Goal: Contribute content: Contribute content

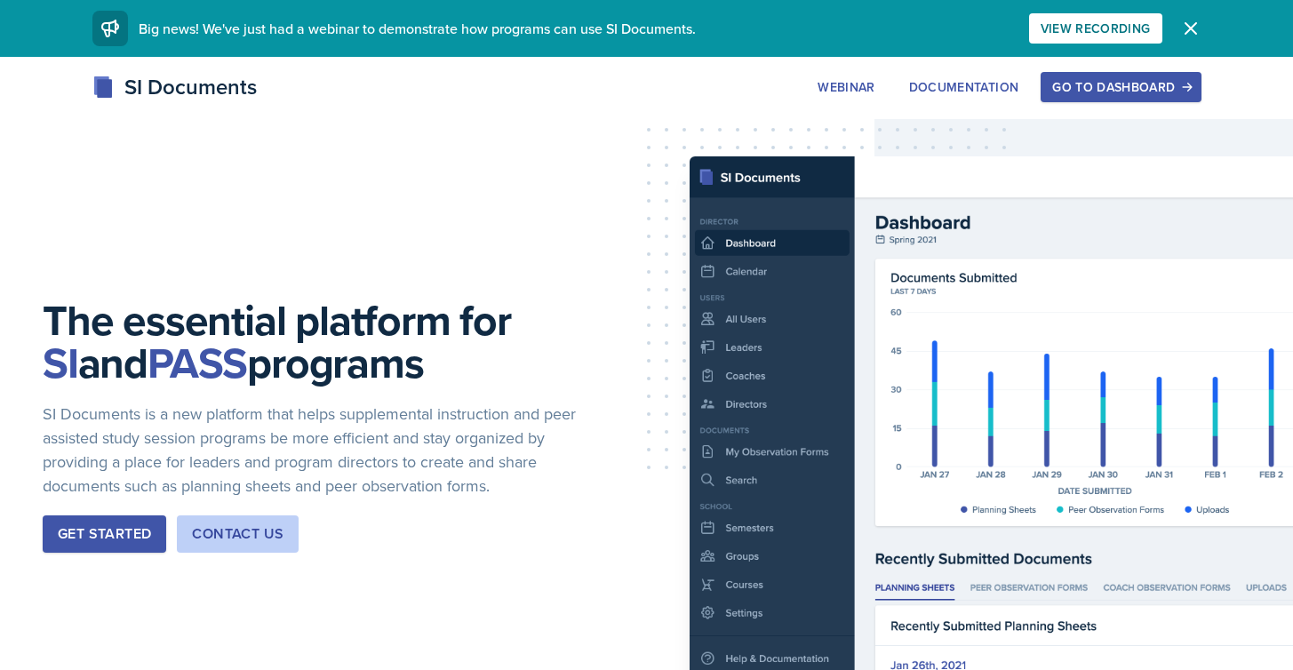
click at [1113, 89] on div "Go to Dashboard" at bounding box center [1121, 87] width 137 height 14
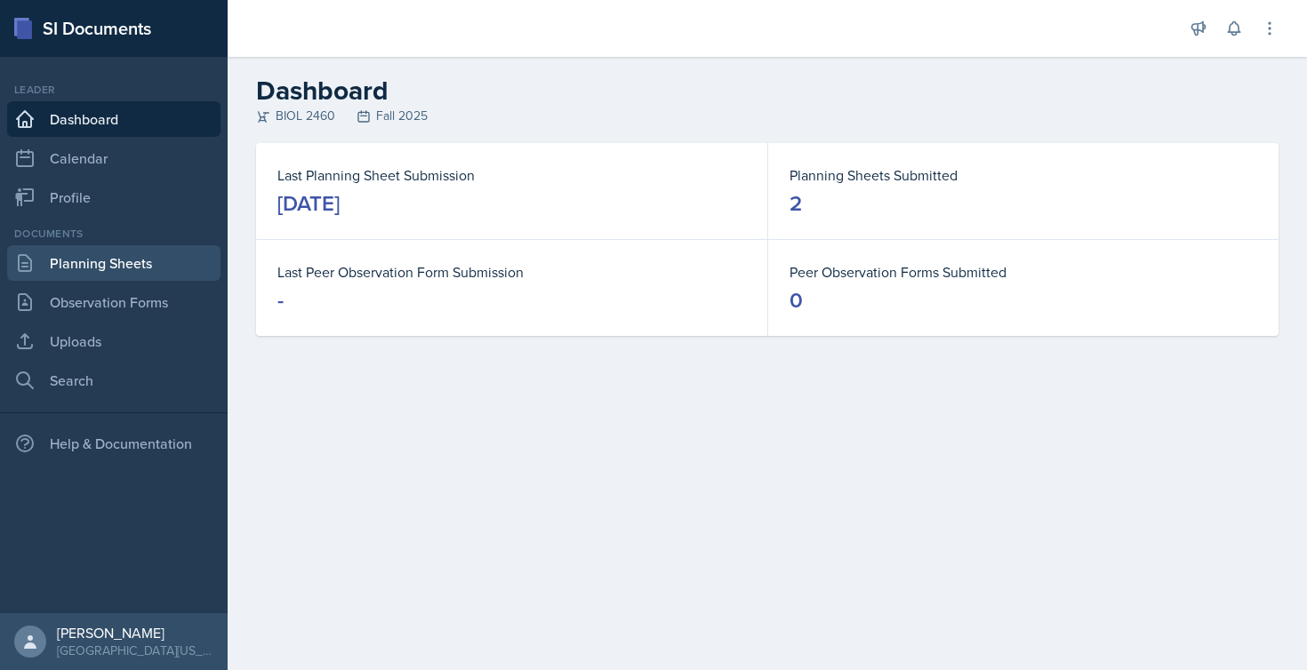
click at [117, 266] on link "Planning Sheets" at bounding box center [113, 263] width 213 height 36
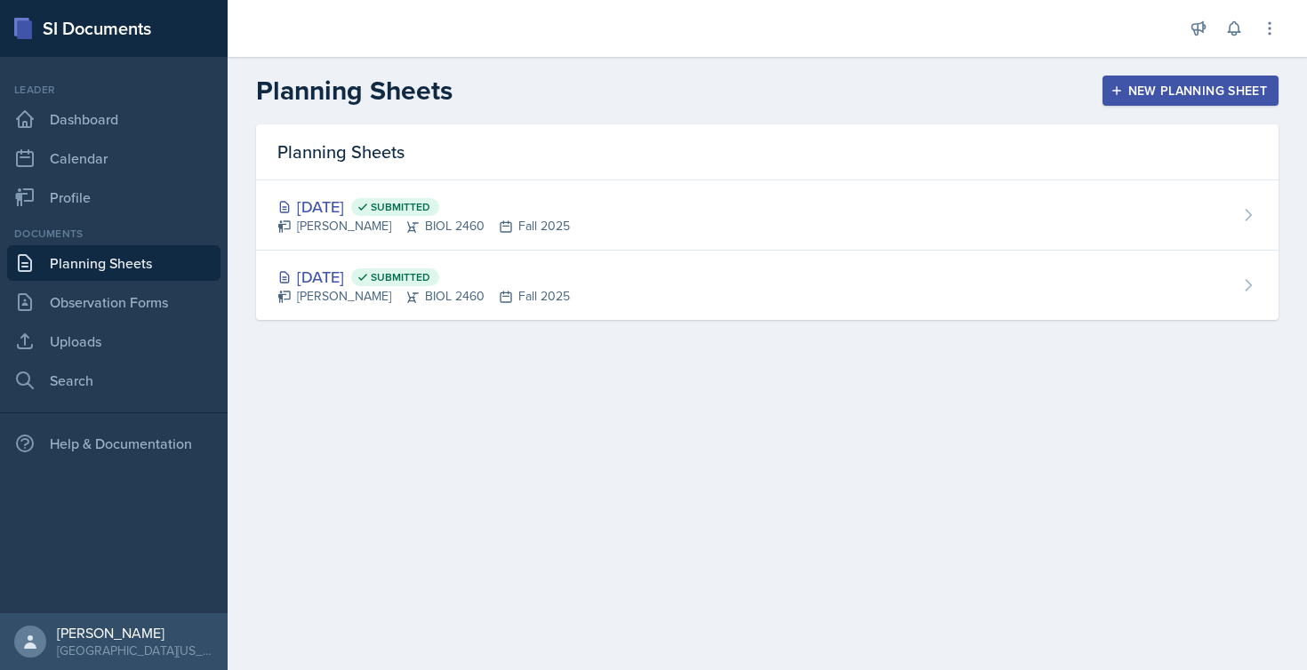
click at [1198, 89] on div "New Planning Sheet" at bounding box center [1190, 91] width 153 height 14
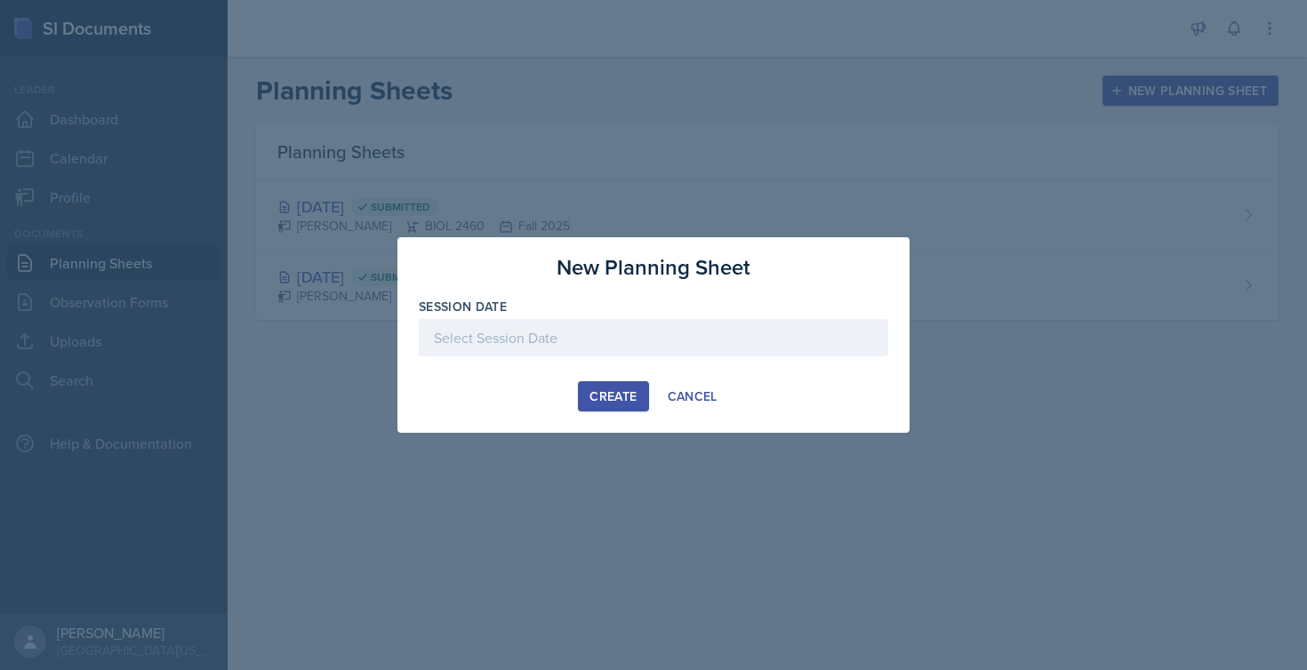
click at [600, 341] on div at bounding box center [653, 337] width 469 height 37
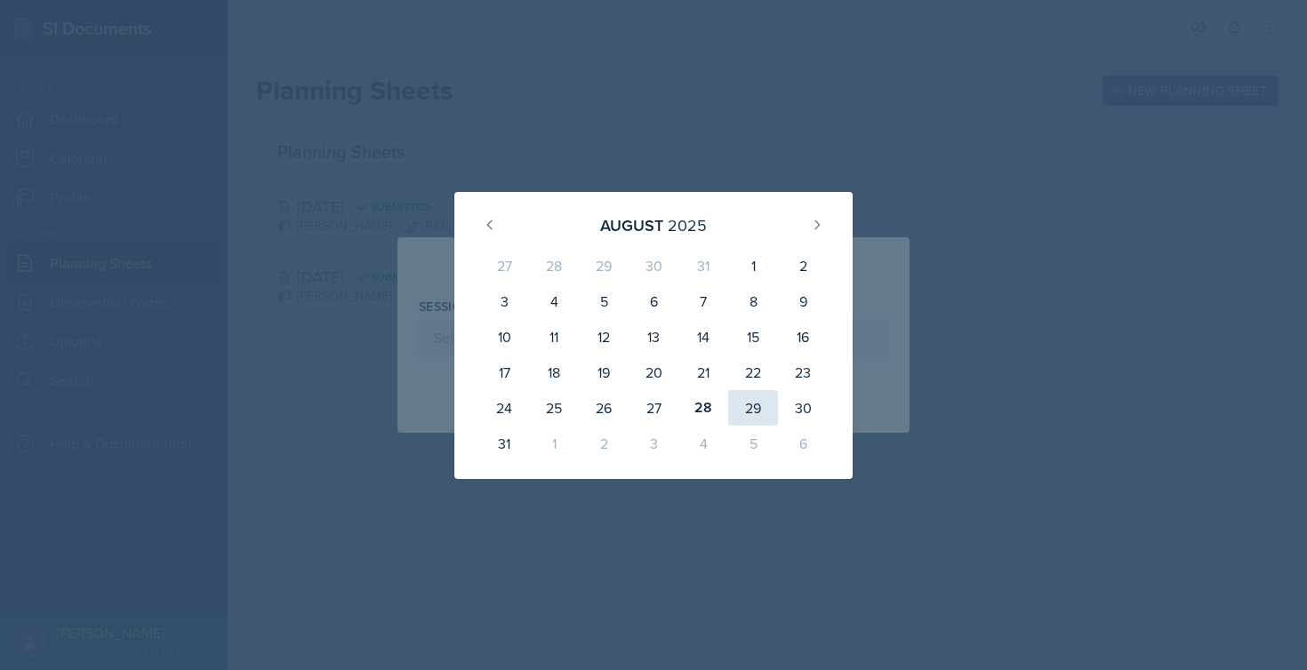
click at [749, 410] on div "29" at bounding box center [753, 408] width 50 height 36
type input "[DATE]"
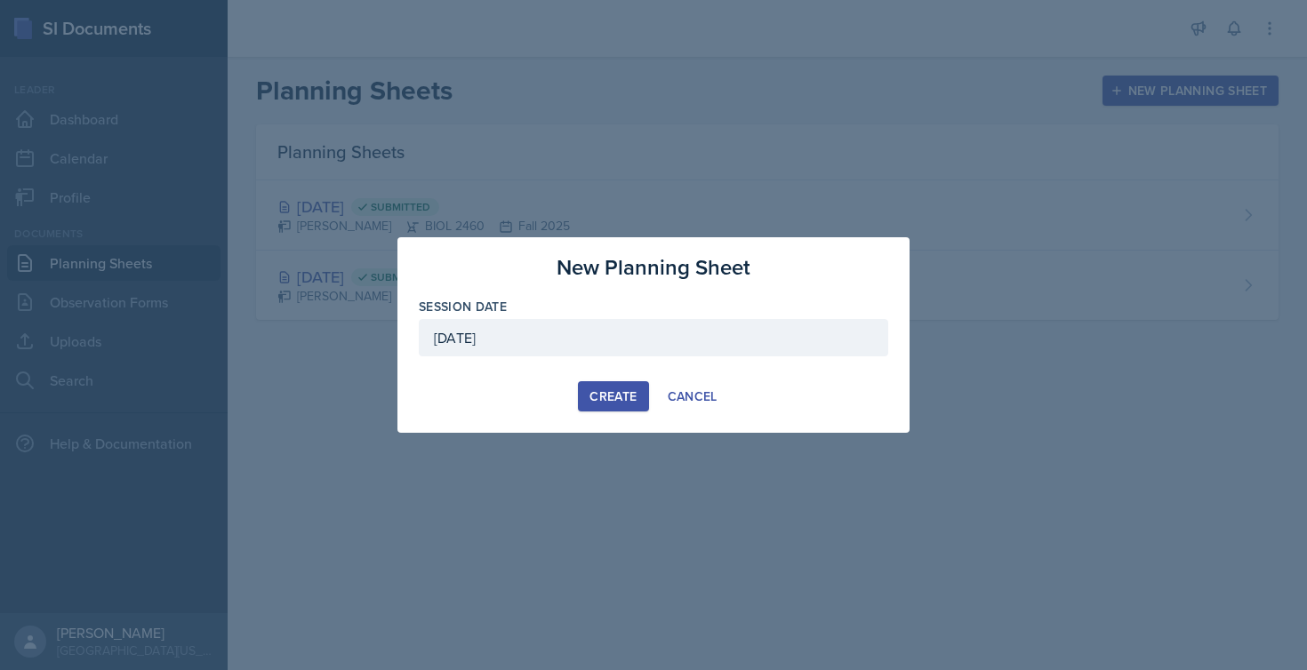
click at [615, 399] on div "Create" at bounding box center [612, 396] width 47 height 14
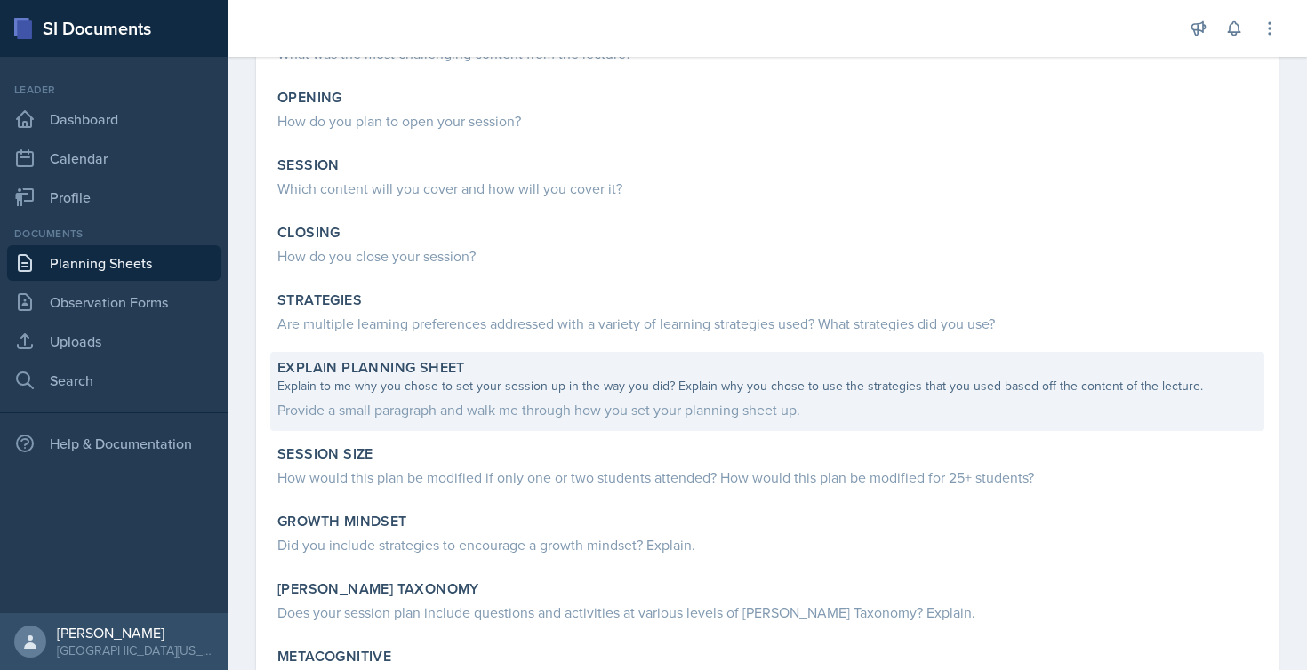
scroll to position [208, 0]
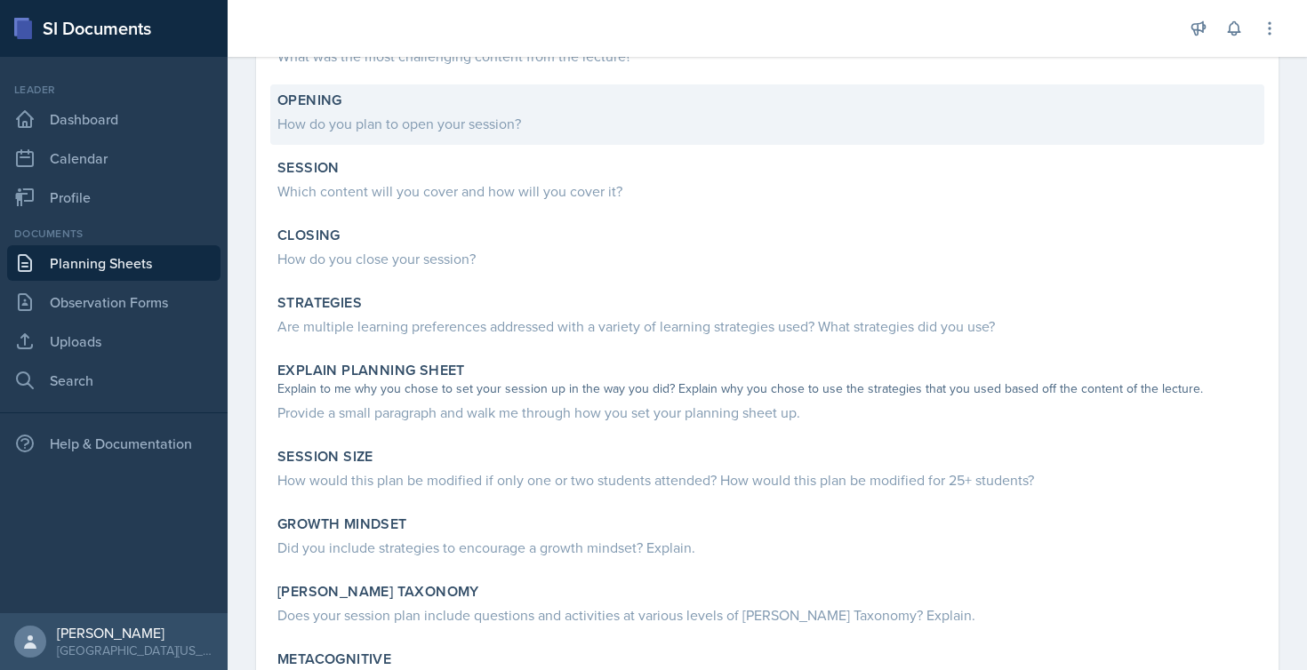
click at [442, 127] on div "How do you plan to open your session?" at bounding box center [767, 123] width 980 height 21
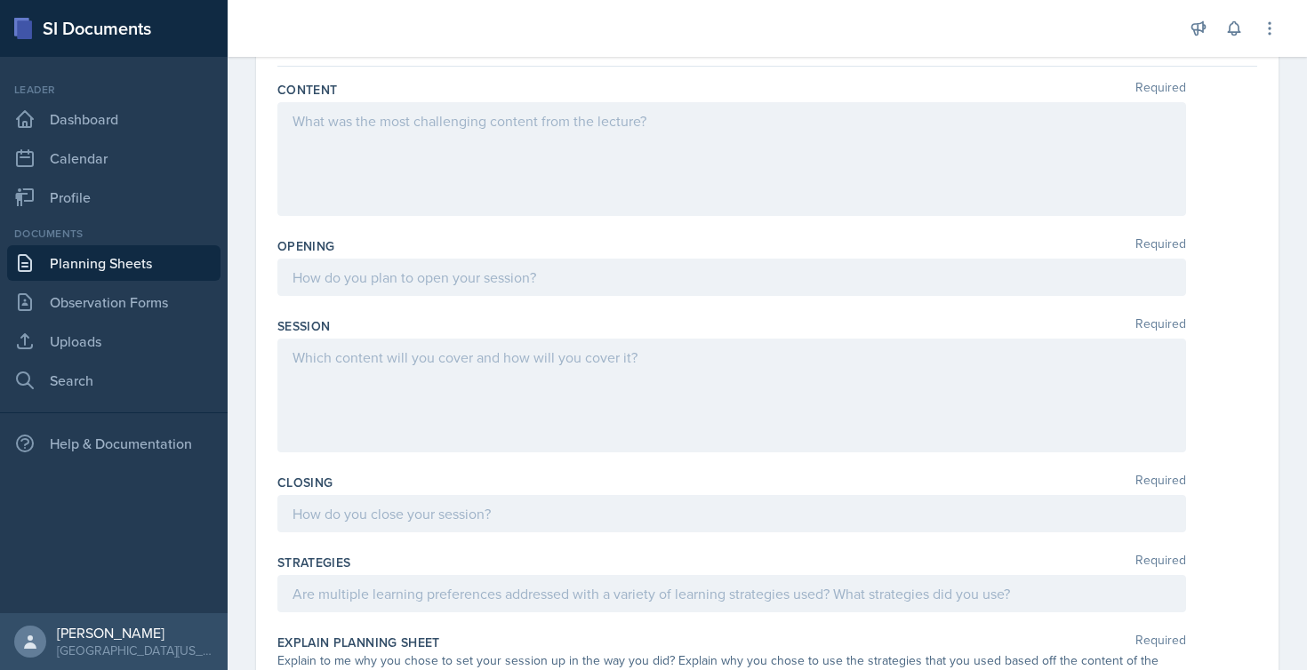
scroll to position [69, 0]
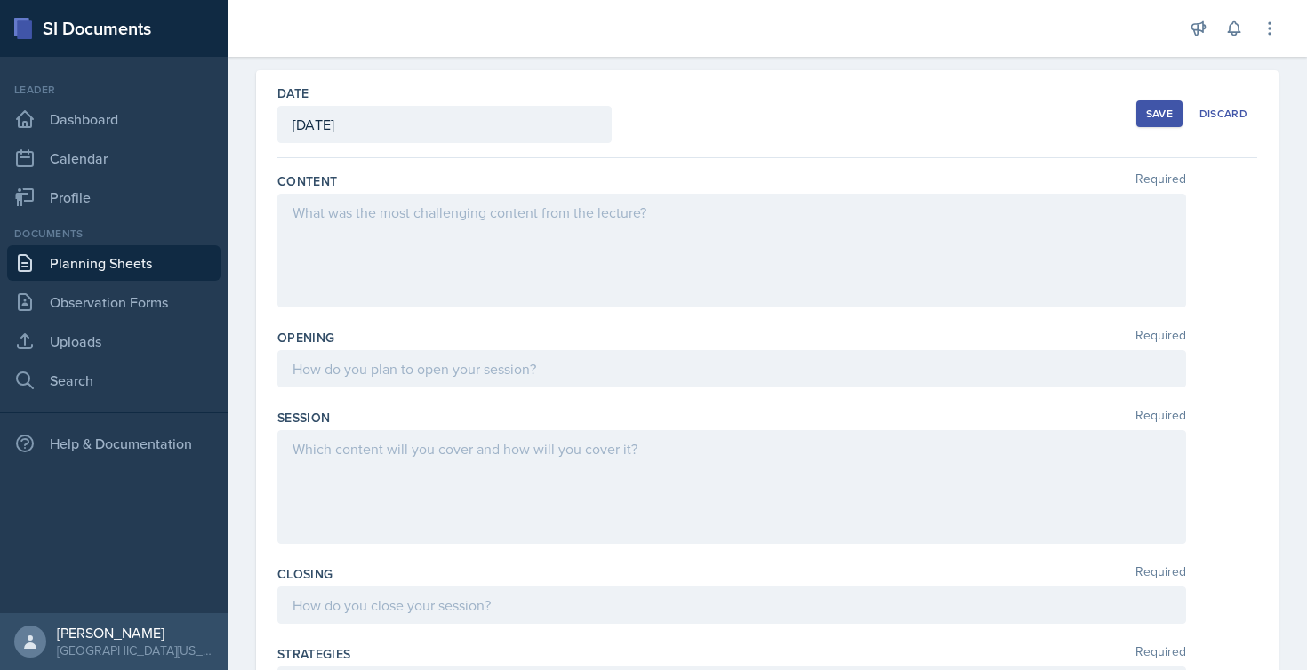
click at [331, 379] on div at bounding box center [731, 368] width 909 height 37
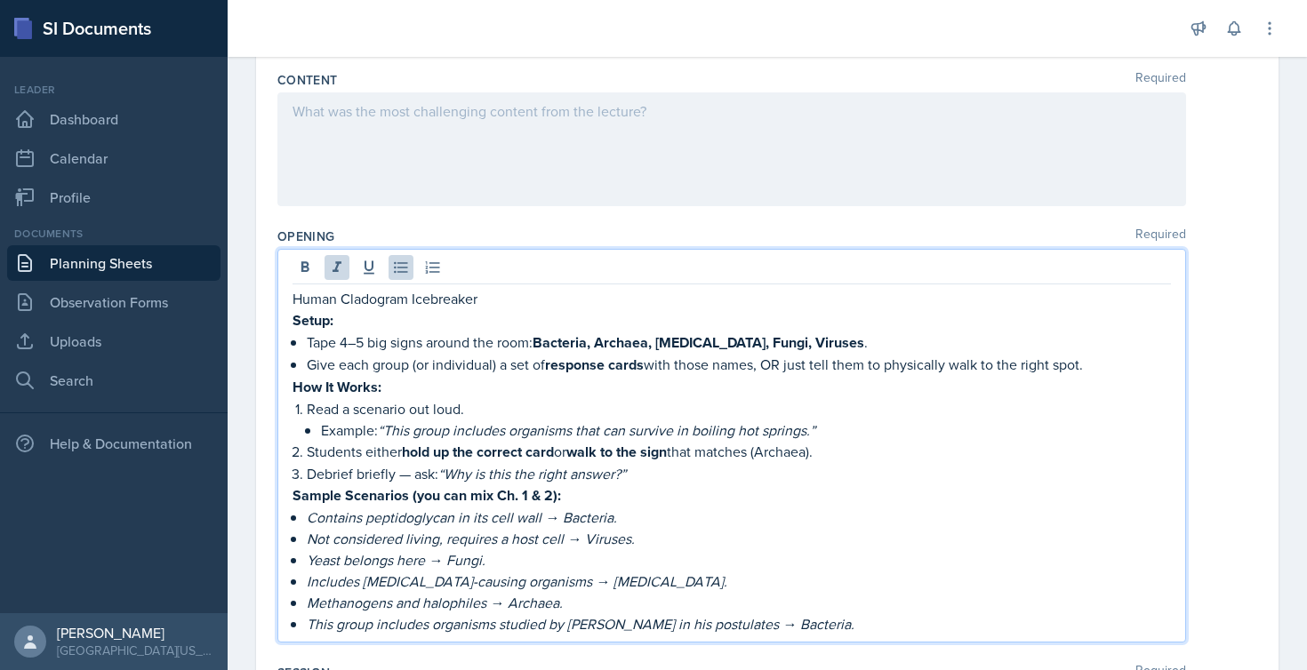
scroll to position [169, 0]
click at [292, 303] on p "Human Cladogram Icebreaker" at bounding box center [731, 300] width 878 height 21
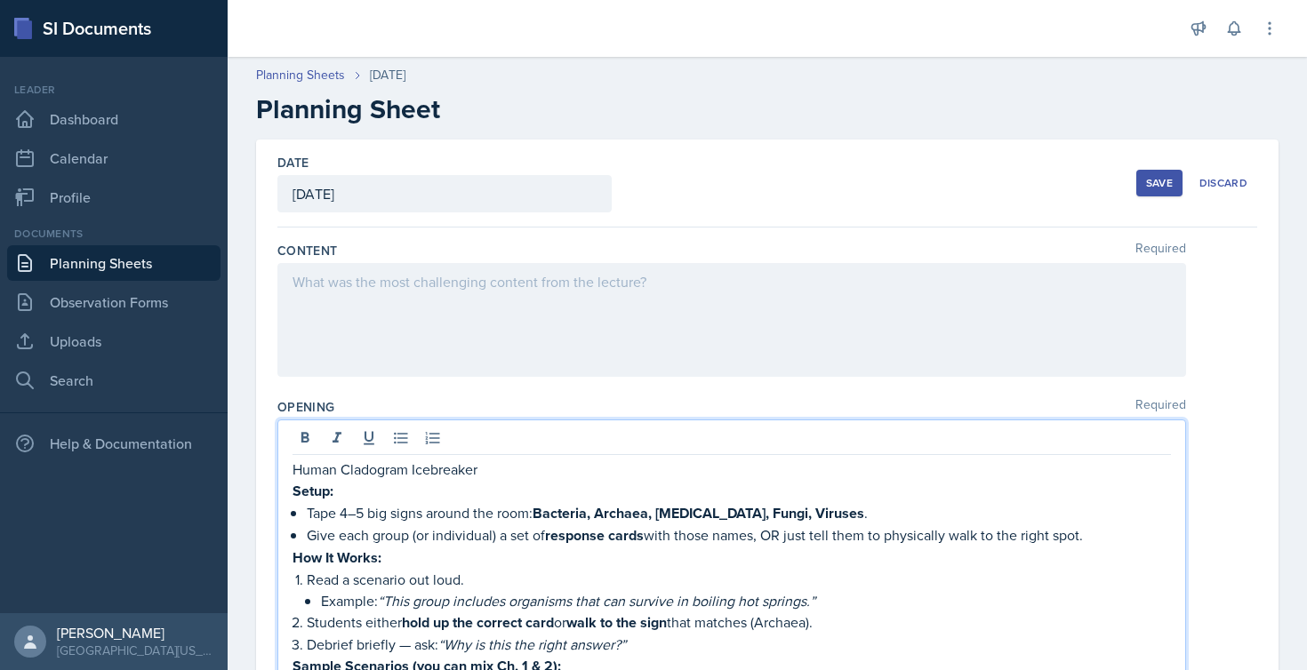
scroll to position [0, 0]
click at [276, 77] on link "Planning Sheets" at bounding box center [300, 75] width 89 height 19
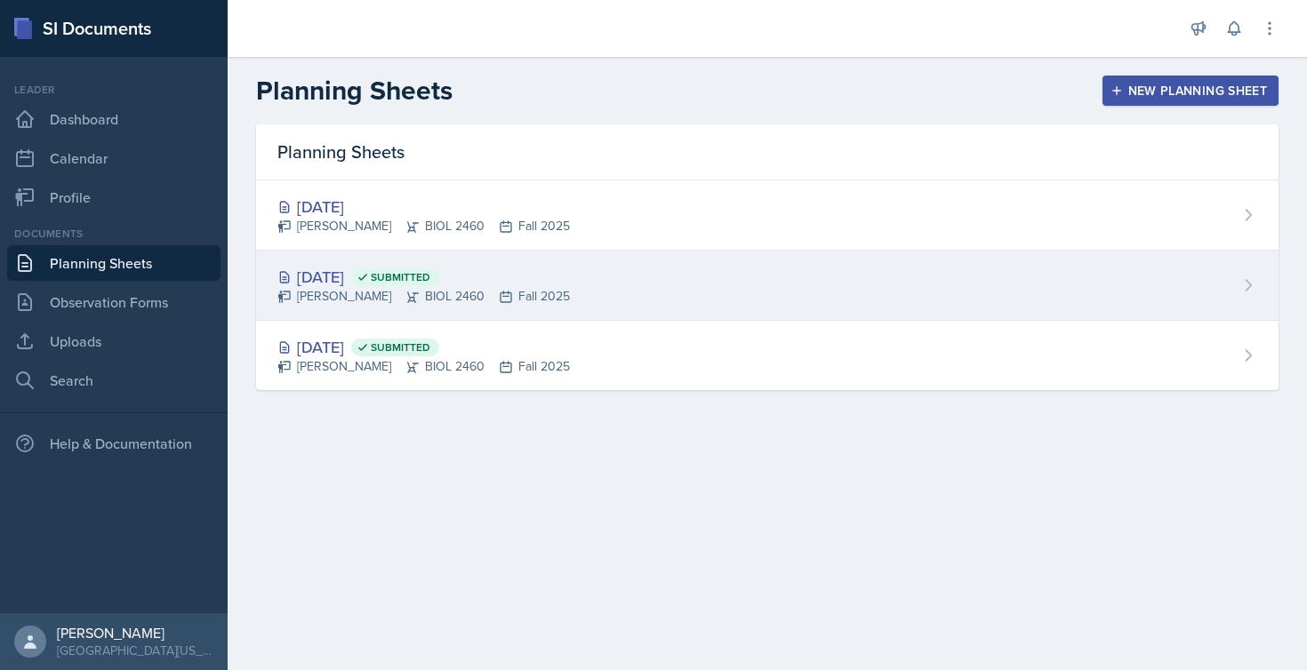
click at [518, 278] on div "[DATE] Submitted" at bounding box center [423, 277] width 292 height 24
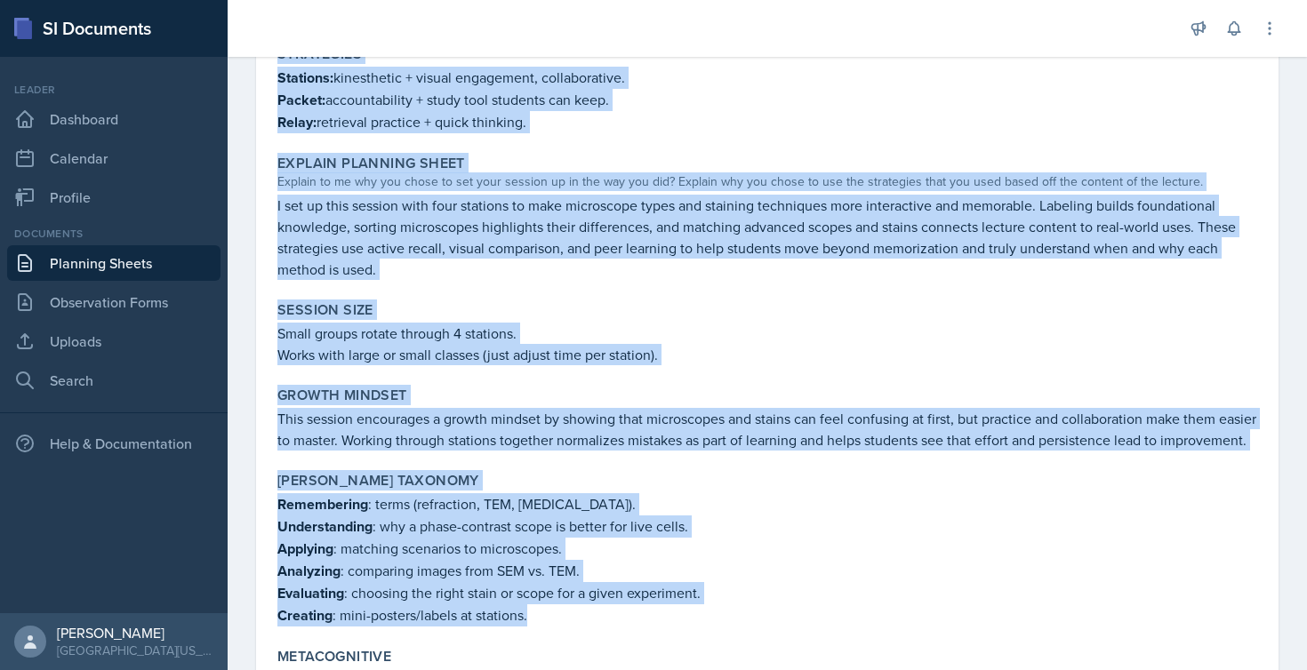
scroll to position [1749, 0]
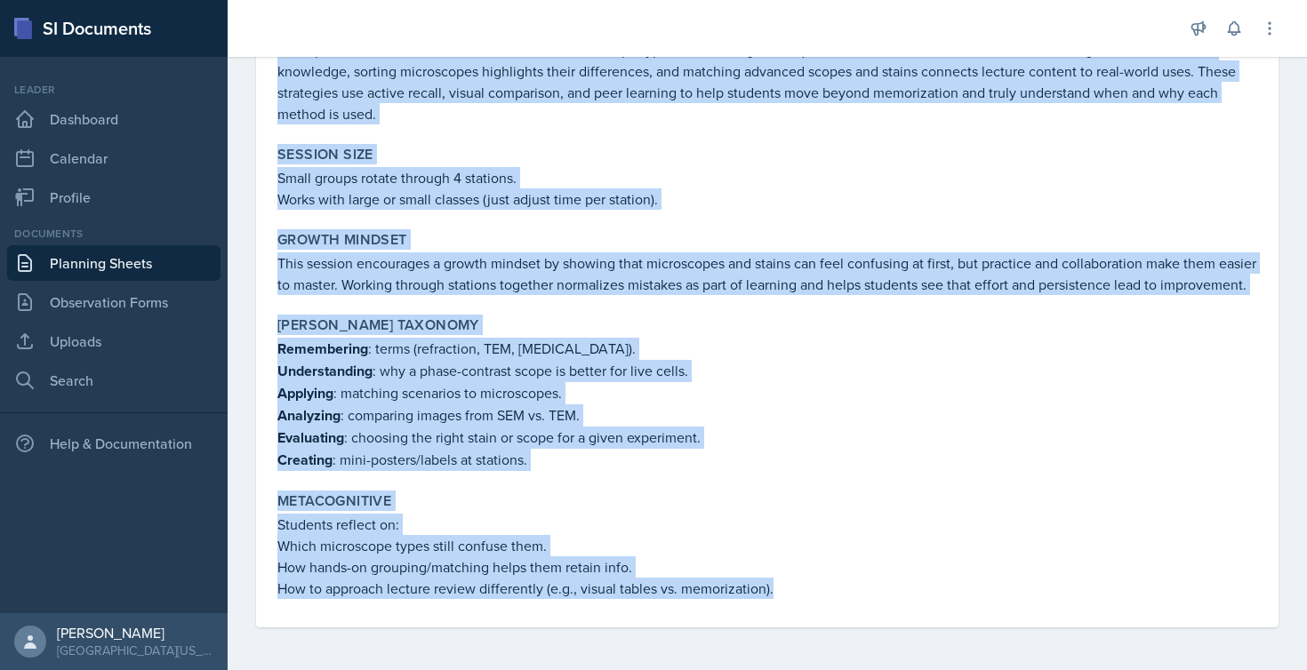
drag, startPoint x: 274, startPoint y: 244, endPoint x: 813, endPoint y: 745, distance: 736.6
click at [813, 669] on html "SI Documents Leader Dashboard Calendar Profile Documents Planning Sheets Observ…" at bounding box center [653, 335] width 1307 height 670
copy div "Loremip Dolorsit ametc adipisci elit seddoeiusm temporinc, utlaboree doloremagn…"
click at [131, 304] on link "Observation Forms" at bounding box center [113, 302] width 213 height 36
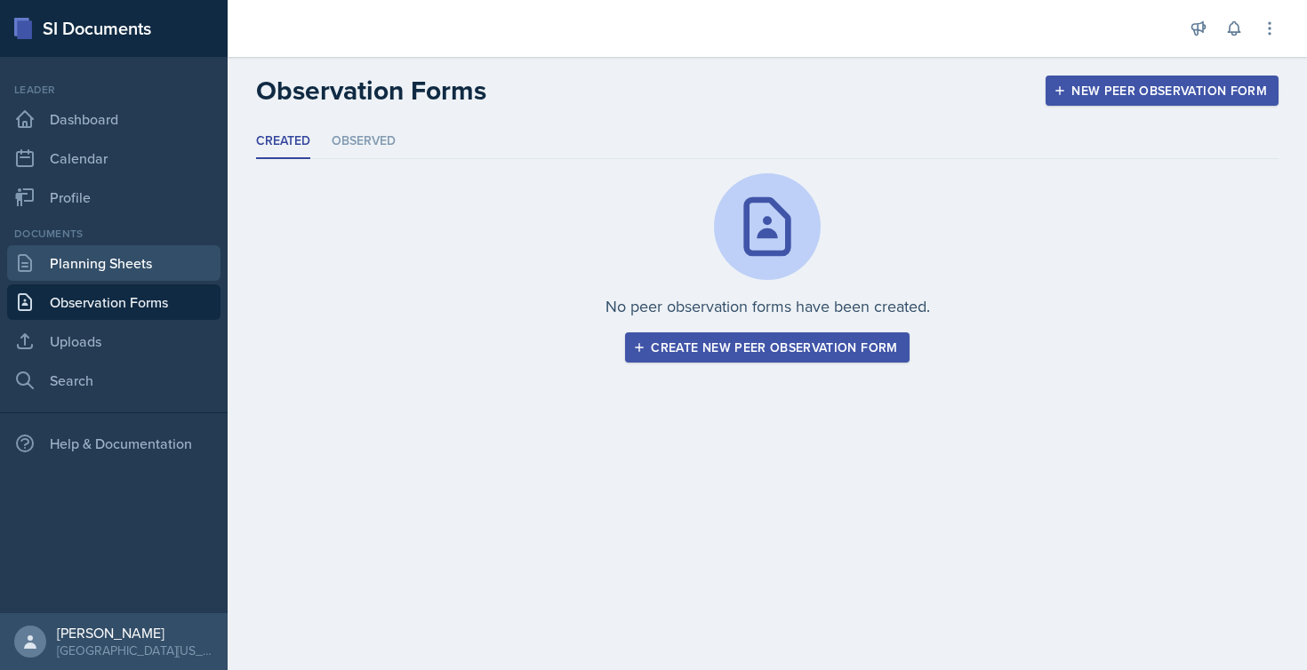
click at [117, 274] on link "Planning Sheets" at bounding box center [113, 263] width 213 height 36
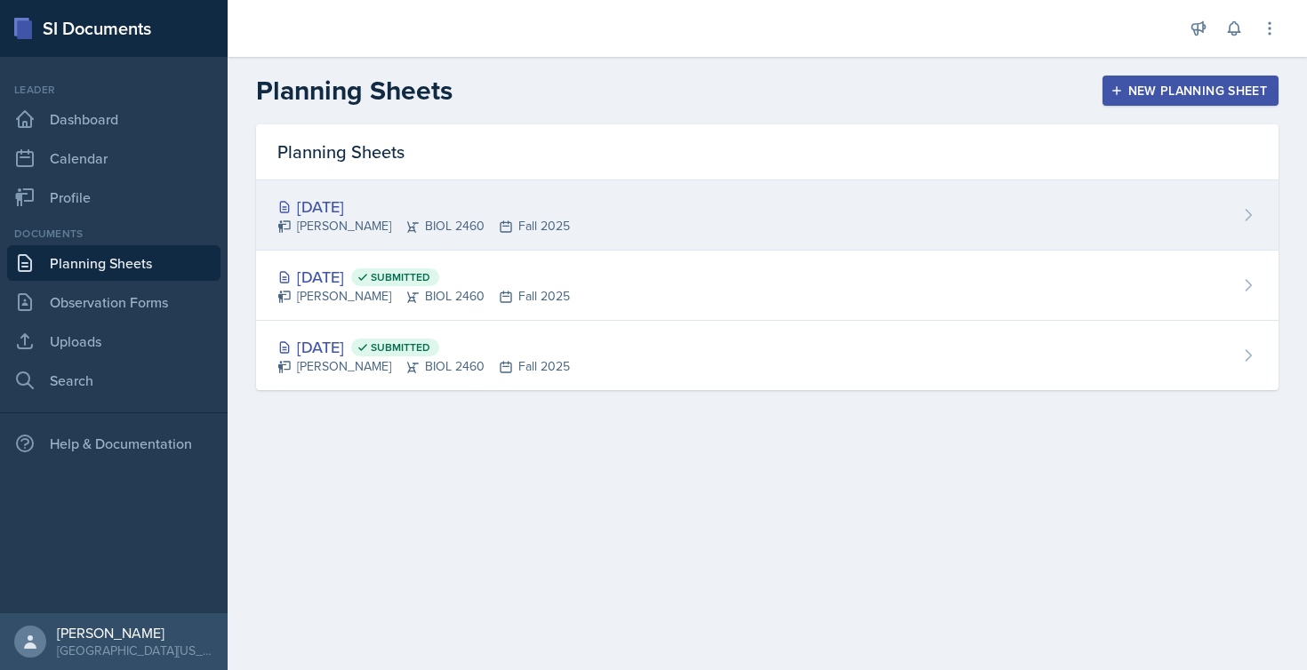
click at [329, 220] on div "[PERSON_NAME] BIOL 2460 Fall 2025" at bounding box center [423, 226] width 292 height 19
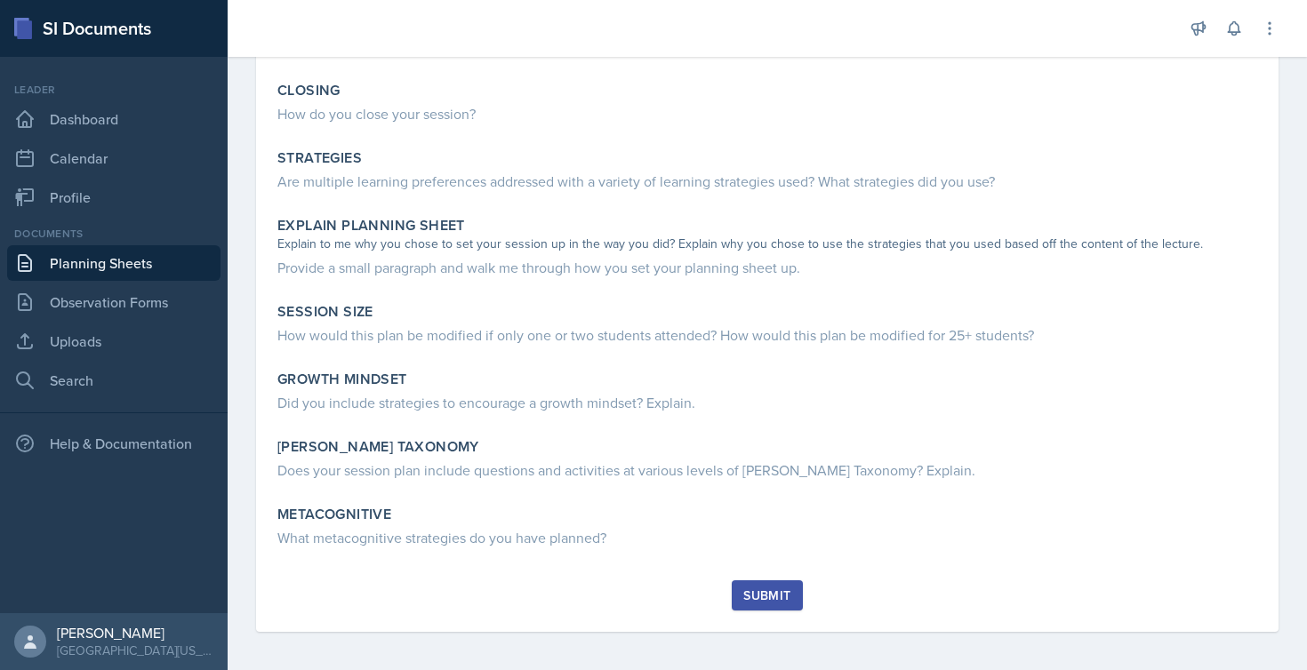
scroll to position [679, 0]
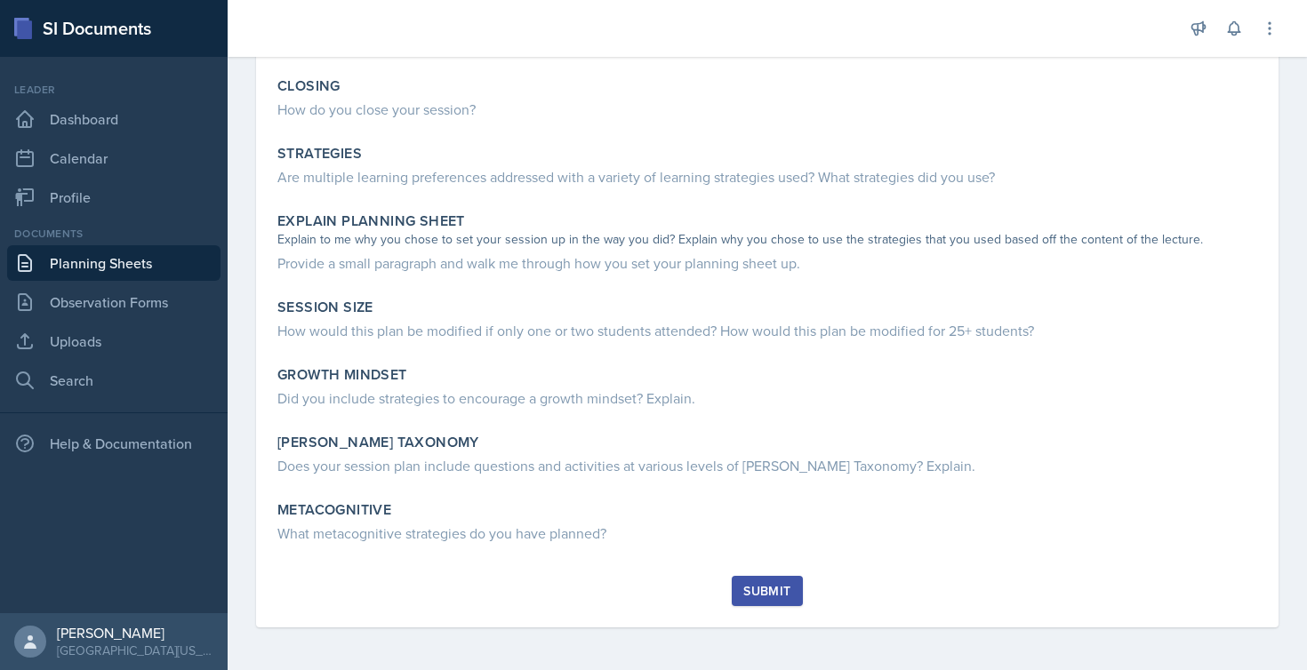
drag, startPoint x: 276, startPoint y: 348, endPoint x: 557, endPoint y: 745, distance: 486.4
click at [557, 669] on html "SI Documents Leader Dashboard Calendar Profile Documents Planning Sheets Observ…" at bounding box center [653, 335] width 1307 height 670
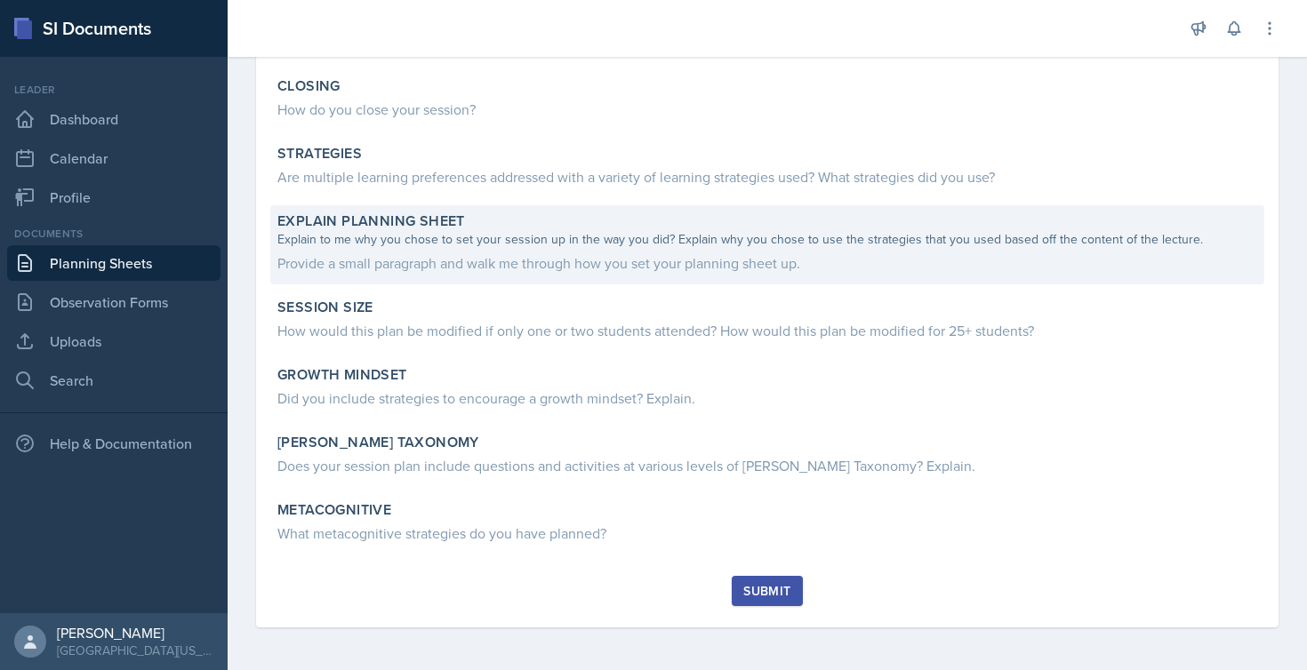
copy div "Session Which content will you cover and how will you cover it? Closing How do …"
click at [382, 215] on label "Explain Planning Sheet" at bounding box center [371, 221] width 188 height 18
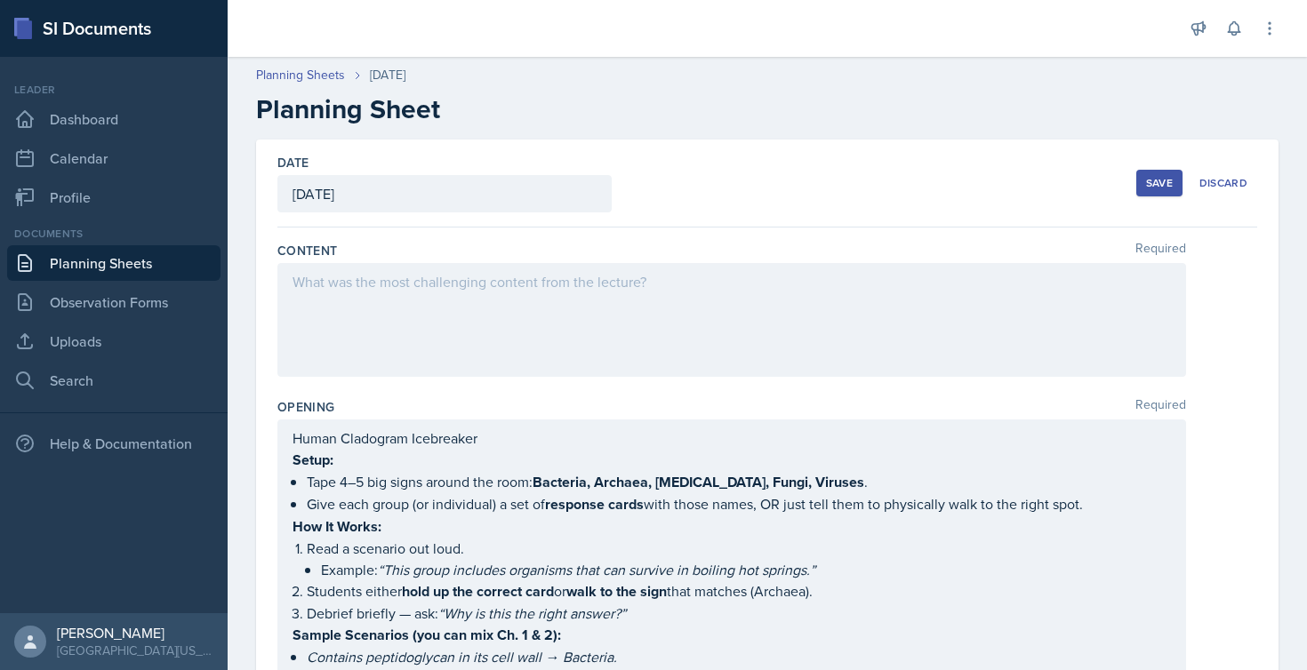
scroll to position [0, 0]
click at [385, 278] on div at bounding box center [731, 320] width 909 height 114
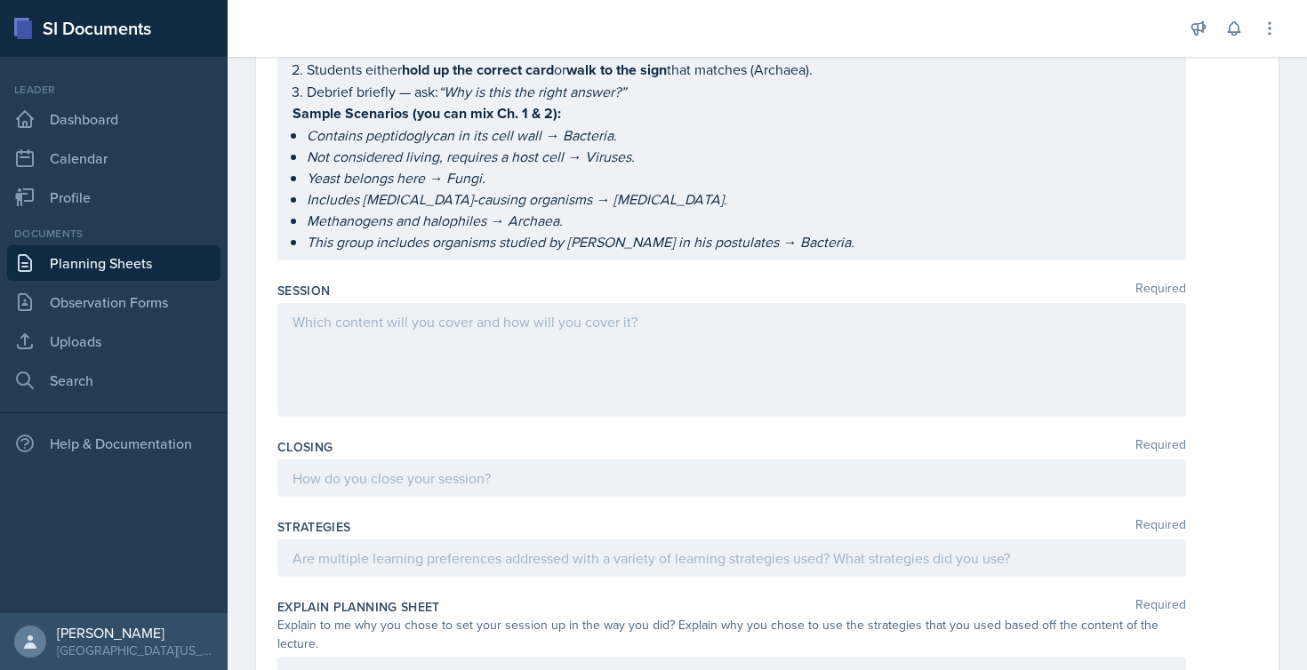
scroll to position [548, 0]
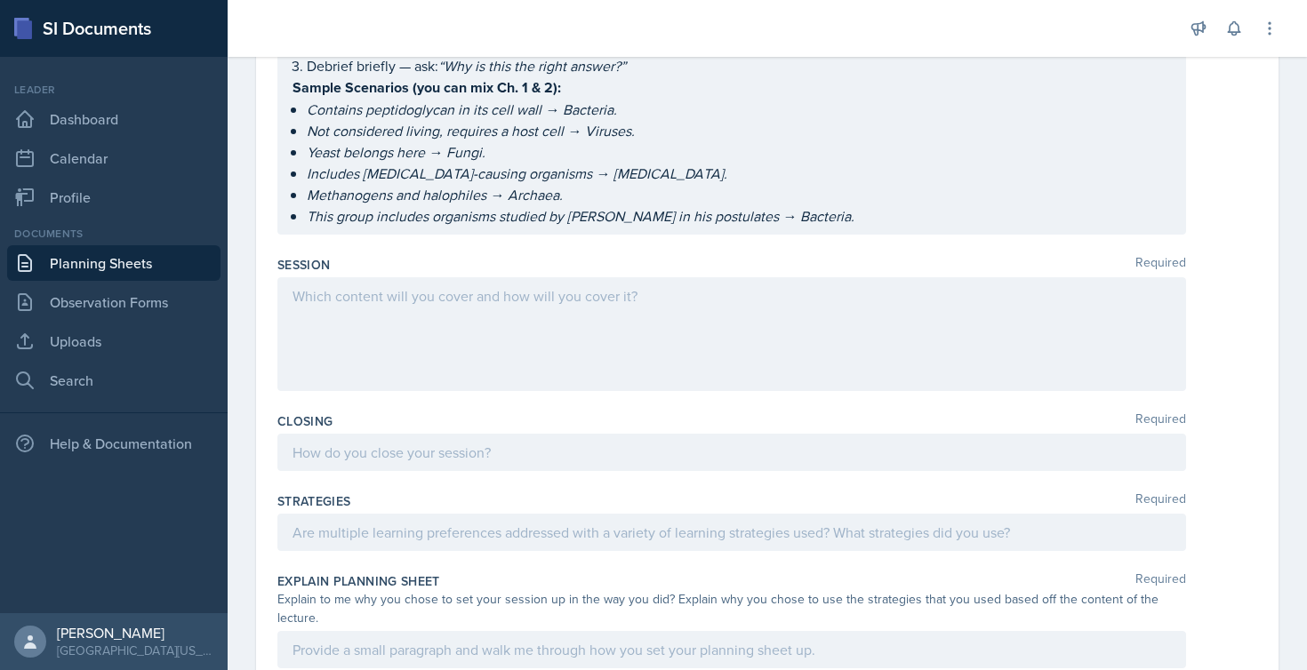
click at [482, 316] on div at bounding box center [731, 334] width 909 height 114
paste div
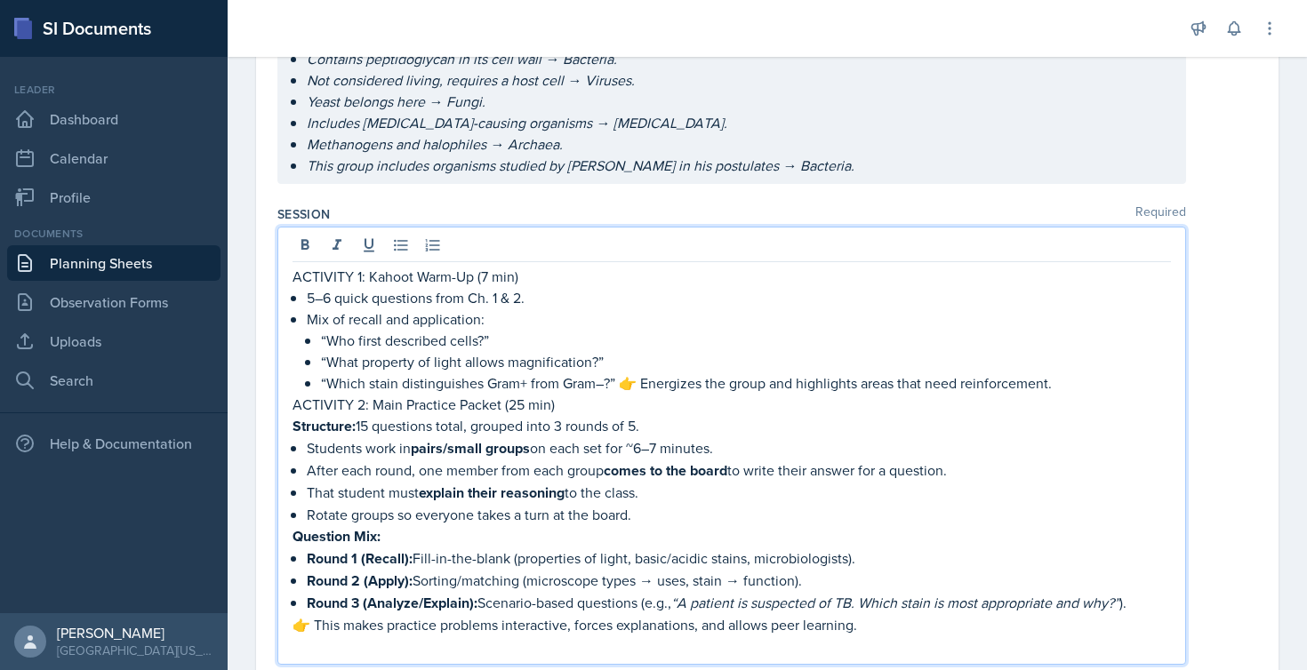
scroll to position [634, 0]
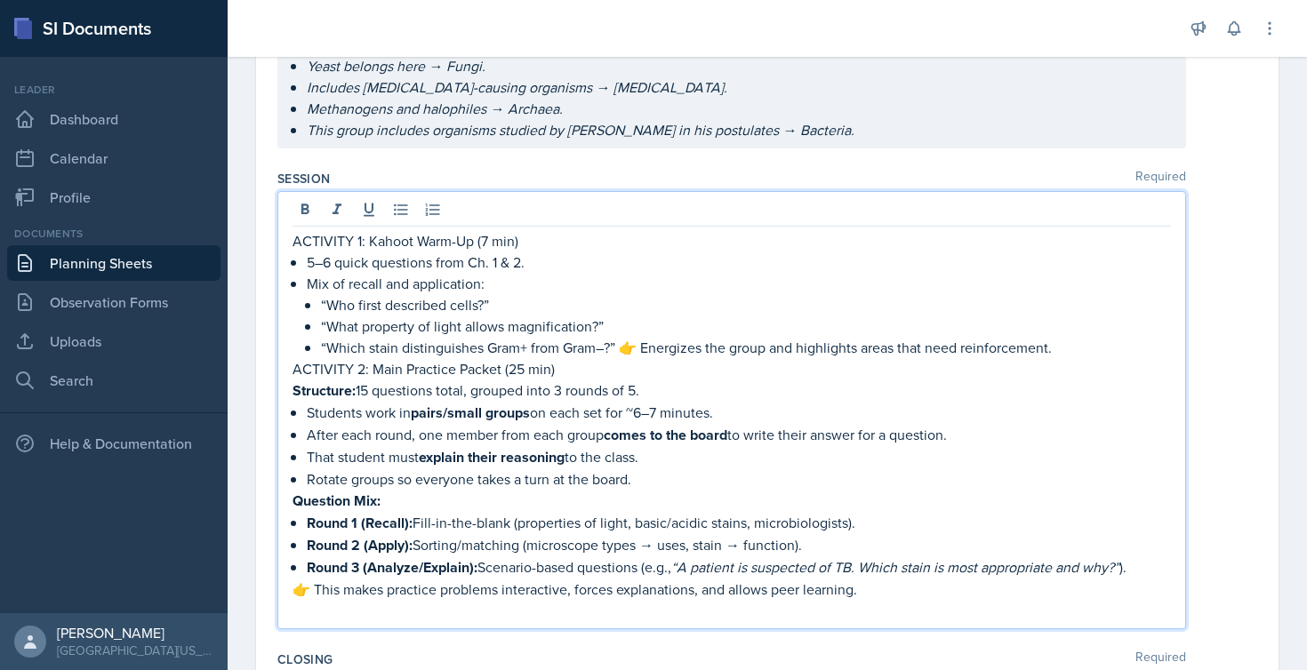
click at [644, 351] on p "“Which stain distinguishes Gram+ from Gram–?” 👉 Energizes the group and highlig…" at bounding box center [746, 347] width 850 height 21
click at [316, 590] on p "👉 This makes practice problems interactive, forces explanations, and allows pee…" at bounding box center [731, 589] width 878 height 21
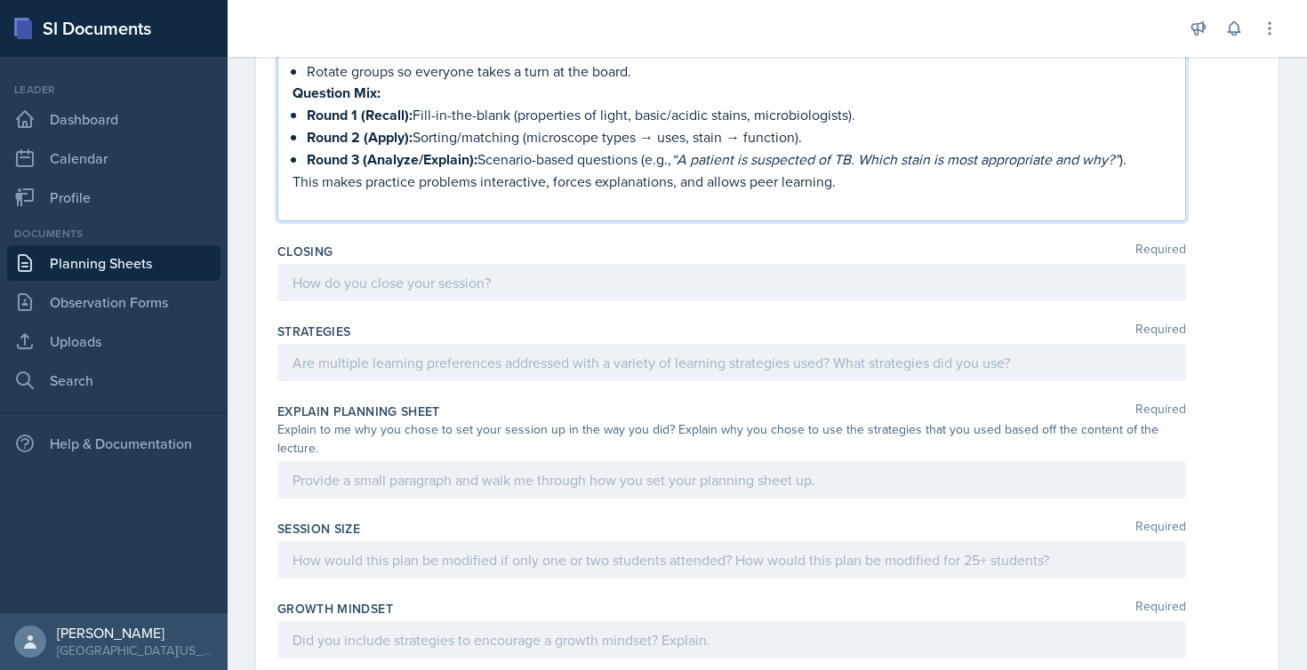
scroll to position [1062, 0]
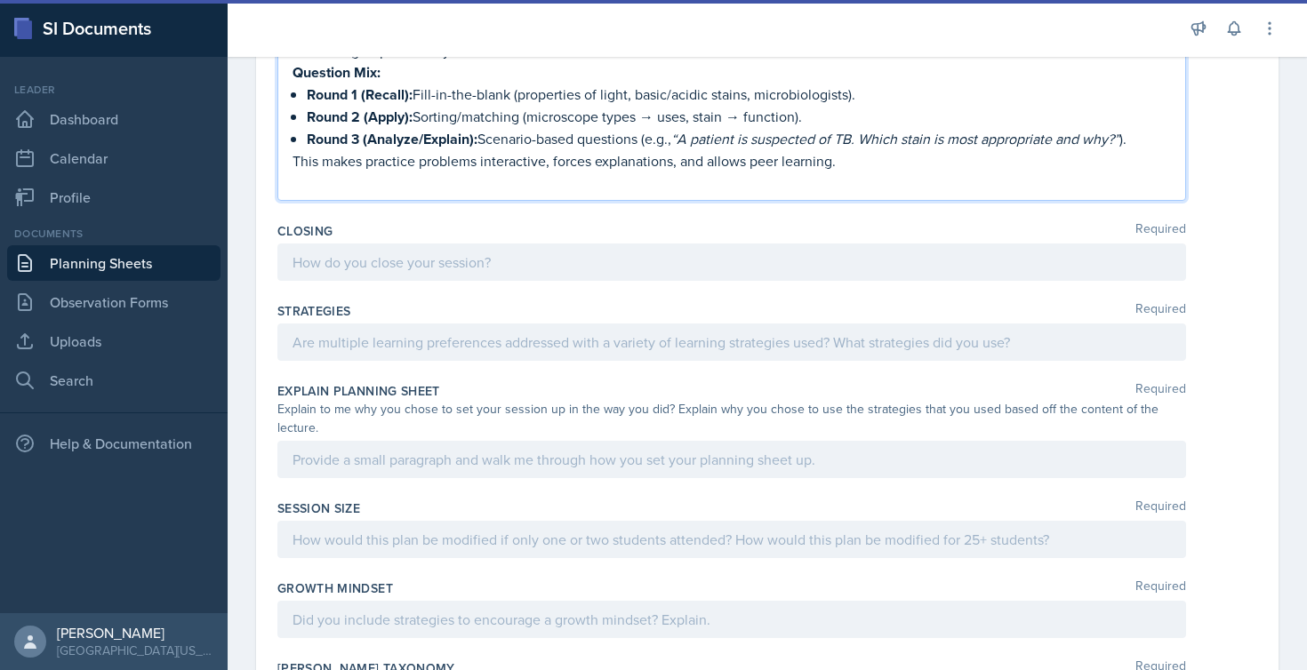
click at [843, 164] on p "This makes practice problems interactive, forces explanations, and allows peer …" at bounding box center [731, 160] width 878 height 21
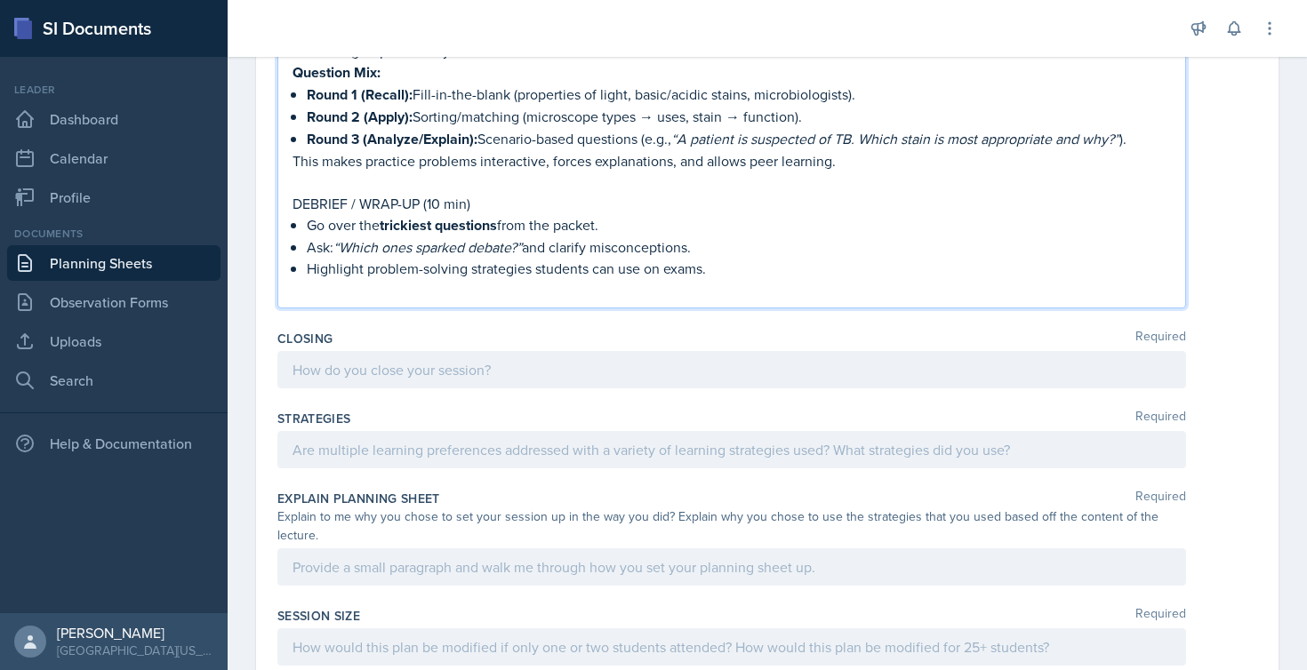
click at [489, 370] on div at bounding box center [731, 369] width 909 height 37
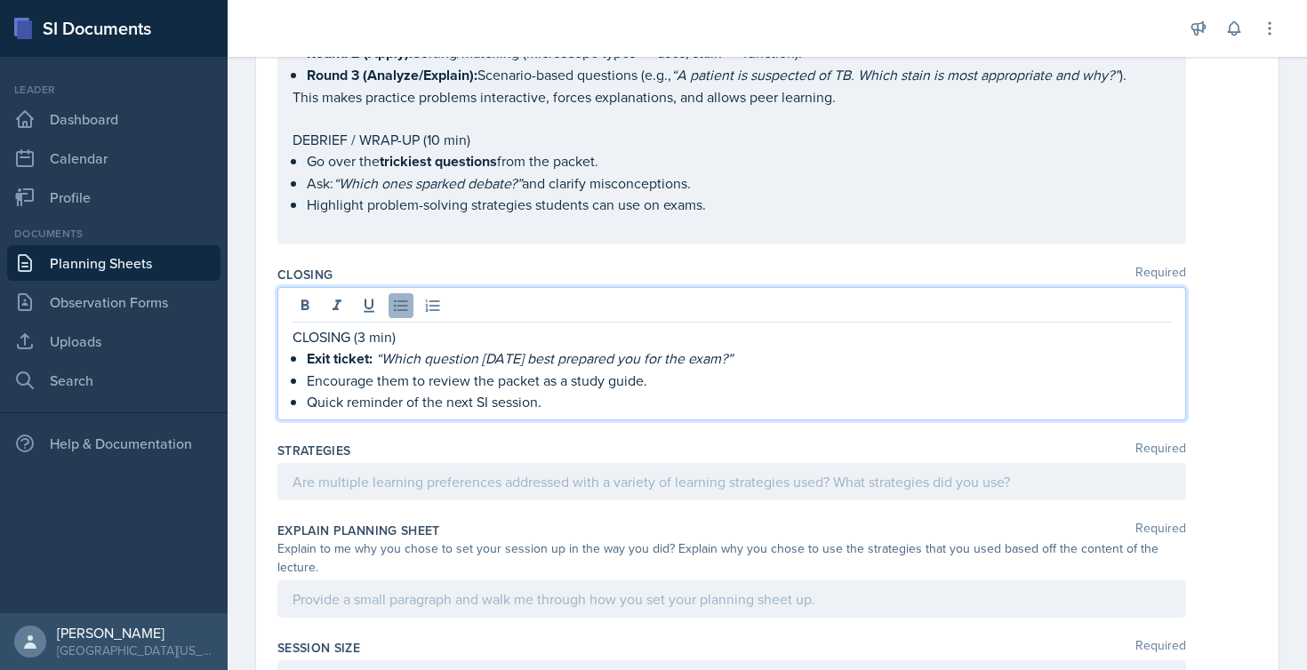
scroll to position [1141, 0]
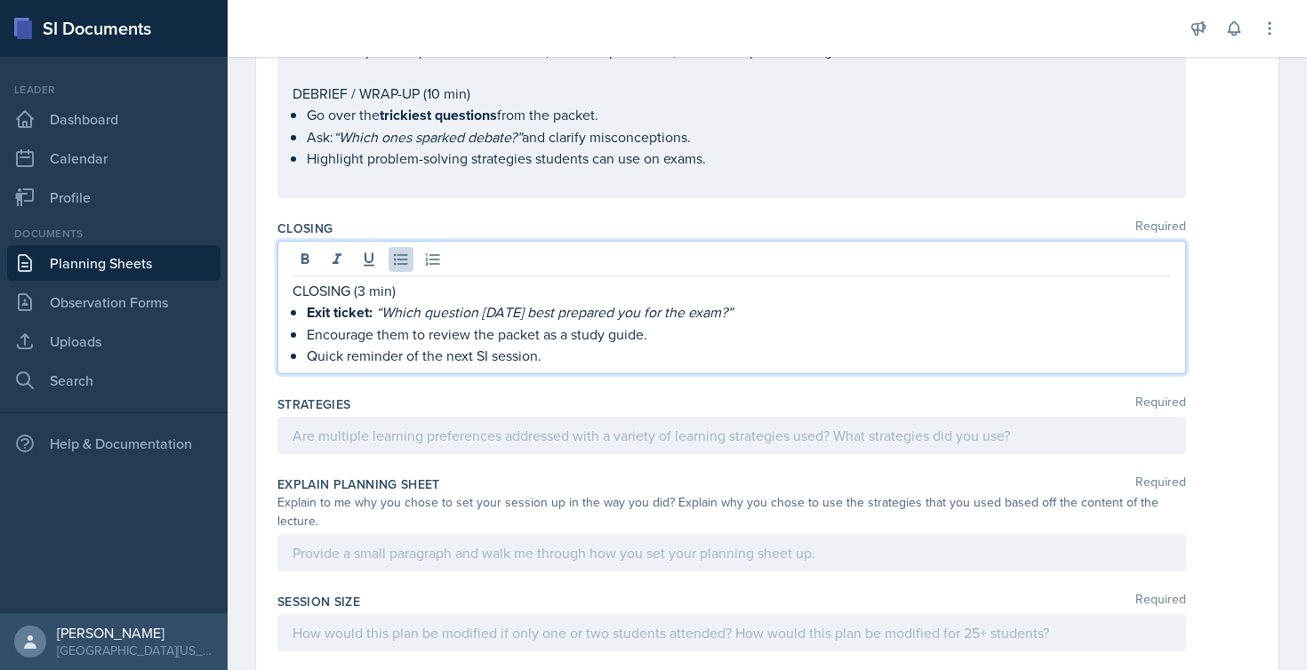
click at [489, 444] on div at bounding box center [731, 435] width 909 height 37
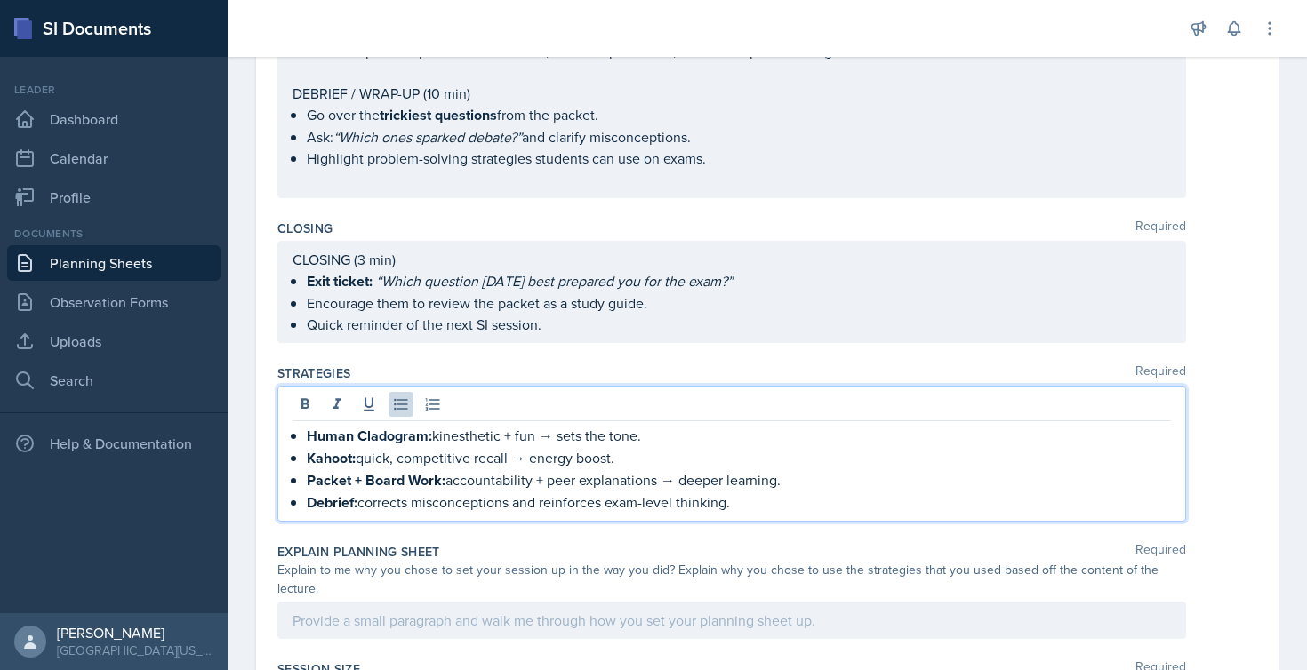
click at [420, 624] on div at bounding box center [731, 620] width 909 height 37
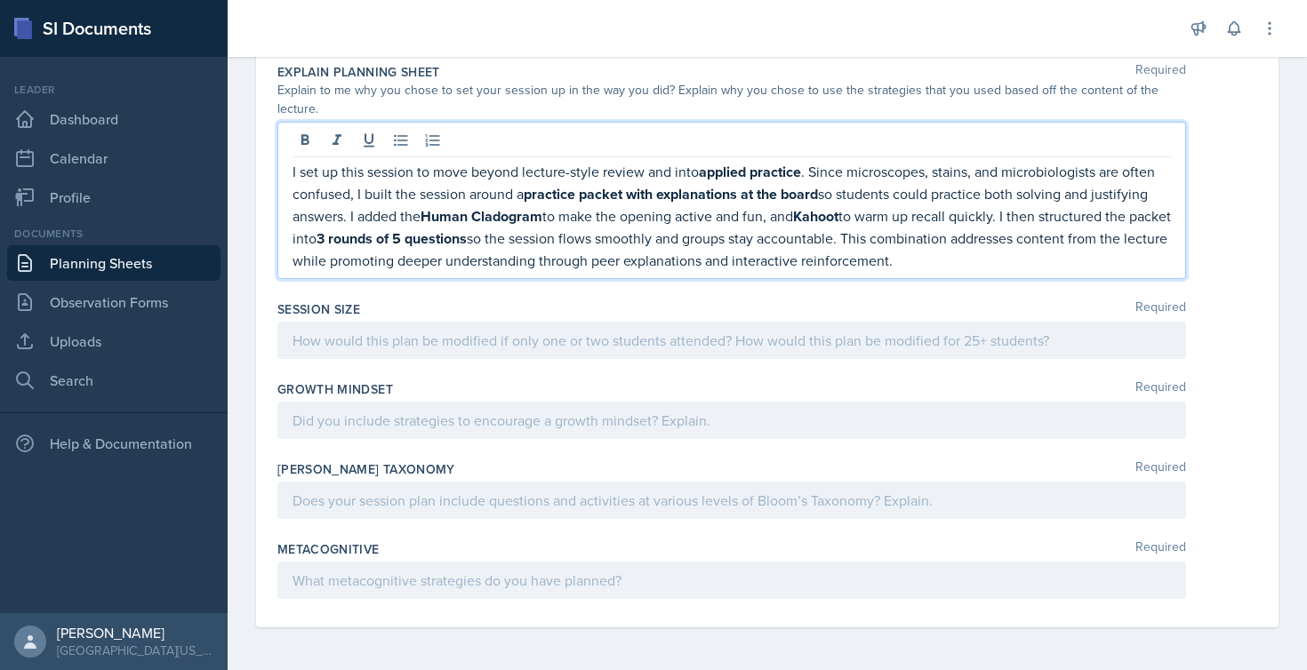
scroll to position [0, 0]
click at [428, 334] on div at bounding box center [731, 340] width 909 height 37
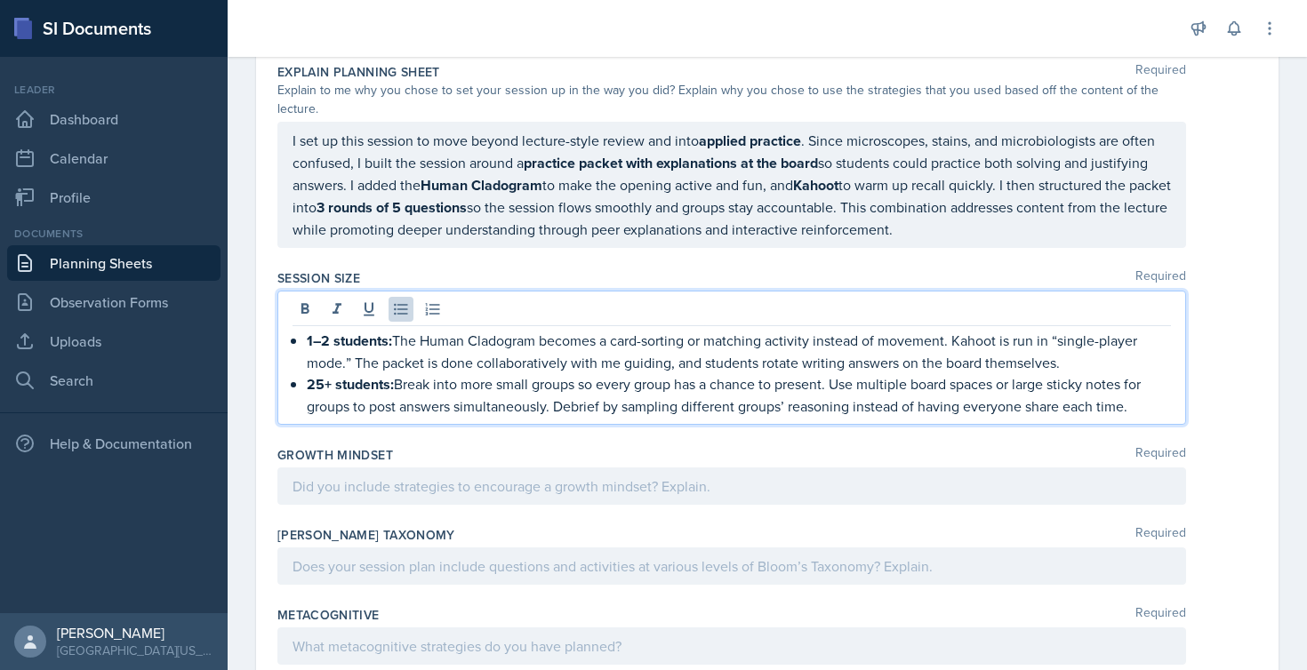
click at [408, 483] on div at bounding box center [731, 486] width 909 height 37
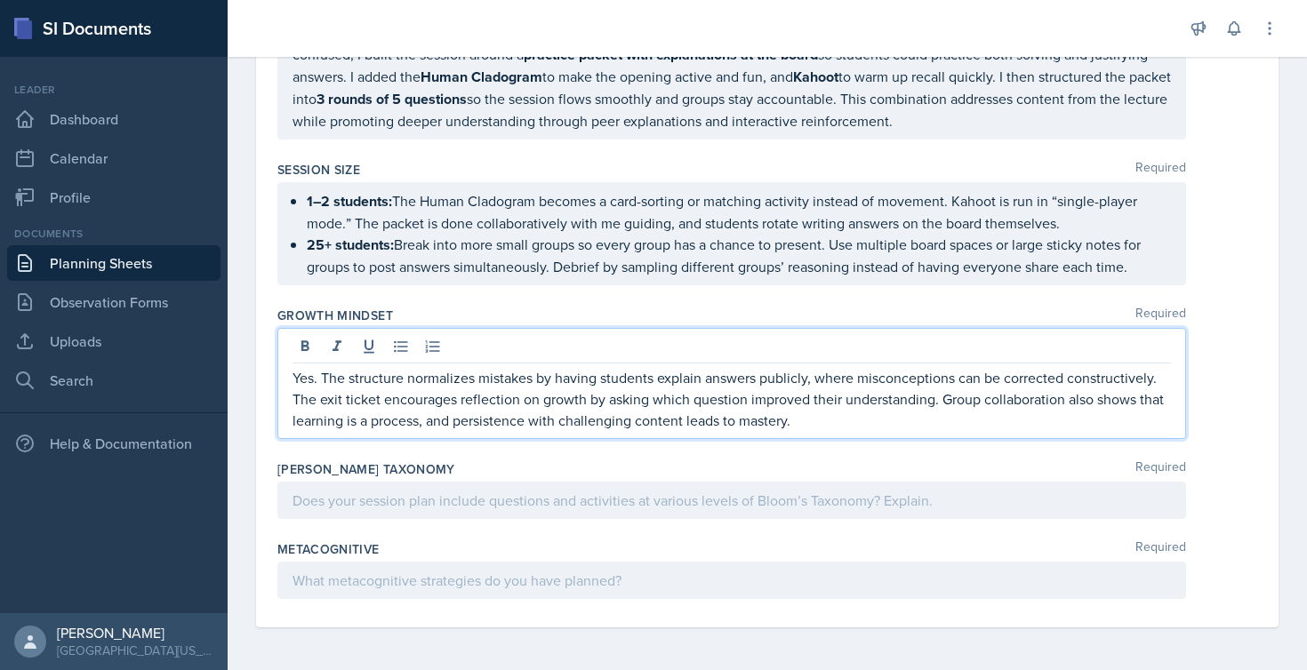
scroll to position [1699, 0]
click at [476, 503] on div at bounding box center [731, 500] width 909 height 37
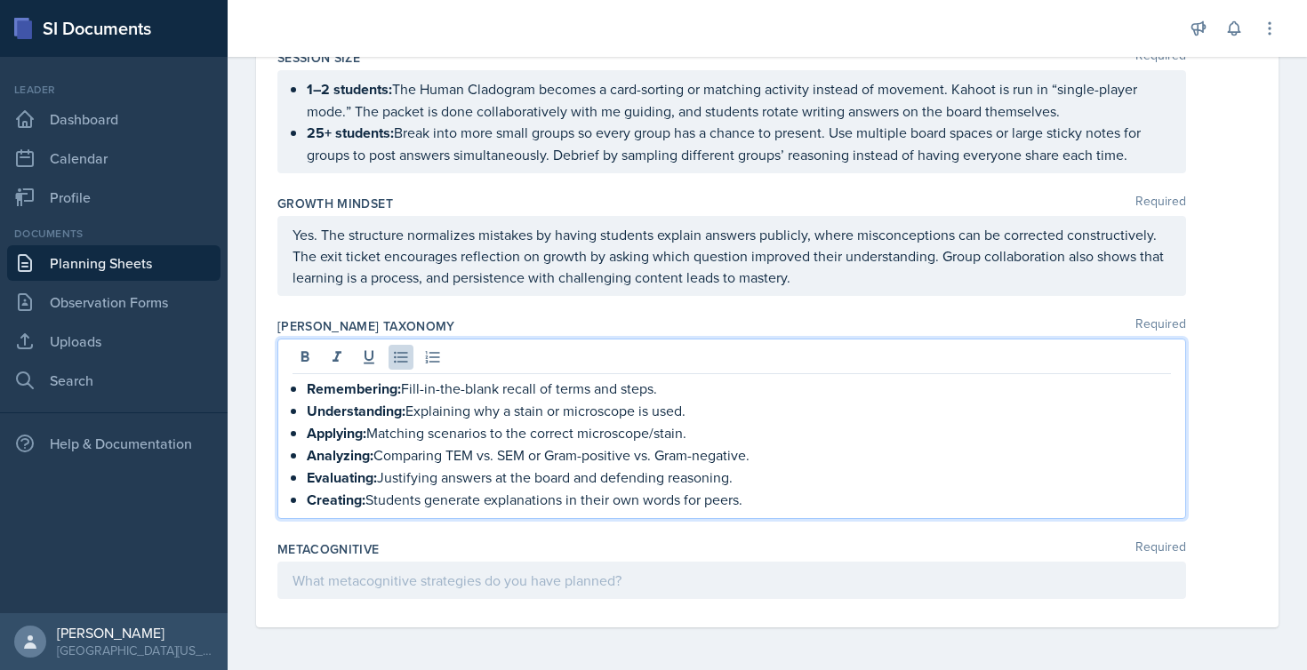
scroll to position [1811, 0]
click at [415, 581] on div at bounding box center [731, 580] width 909 height 37
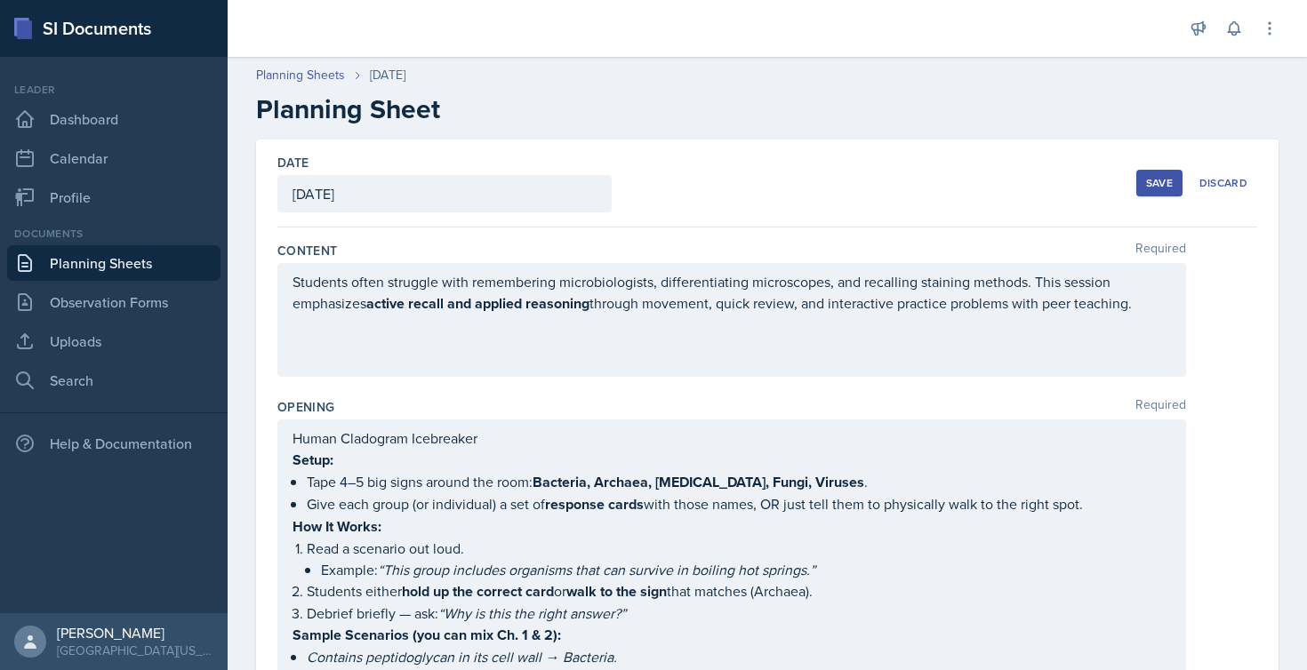
scroll to position [0, 0]
click at [1155, 180] on div "Save" at bounding box center [1159, 183] width 27 height 14
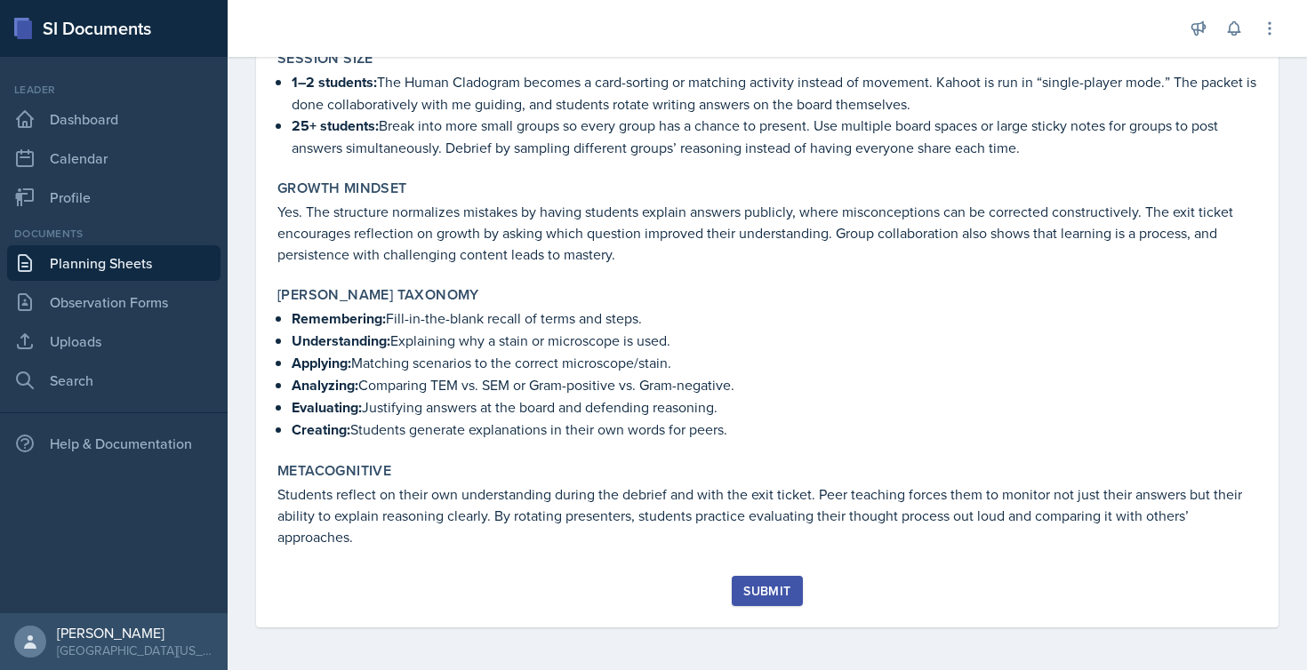
scroll to position [1625, 0]
click at [764, 604] on button "Submit" at bounding box center [767, 591] width 70 height 30
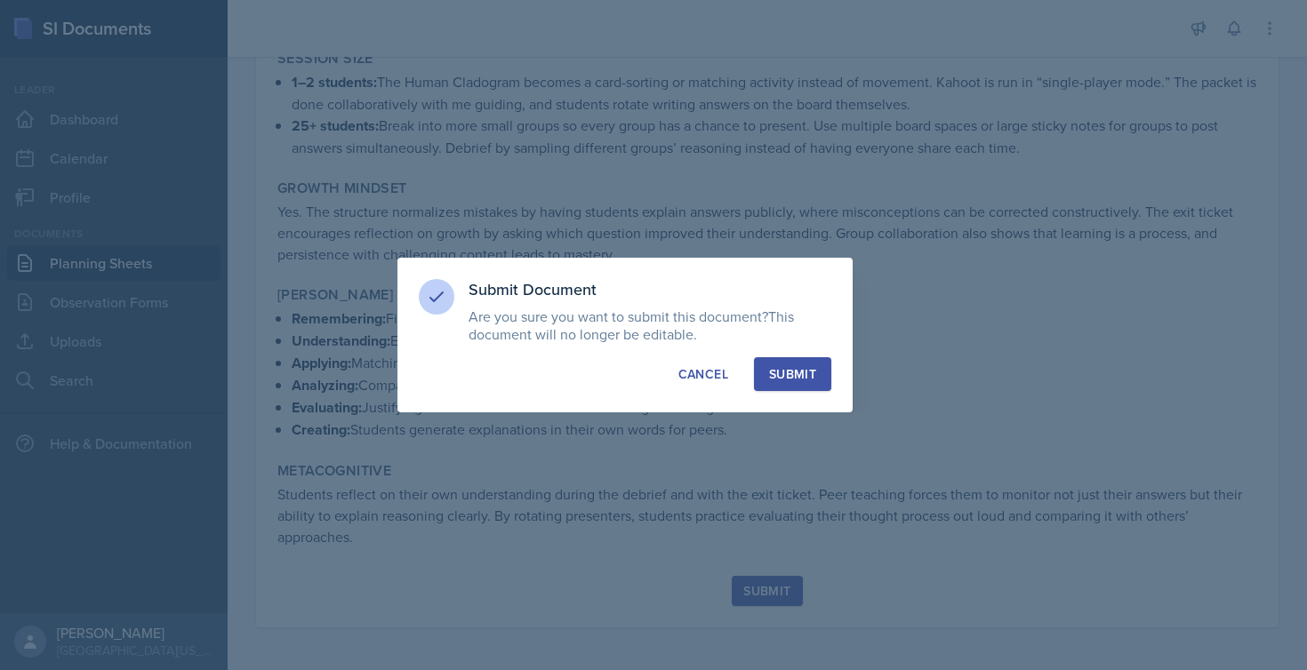
click at [805, 366] on div "Submit" at bounding box center [792, 374] width 47 height 18
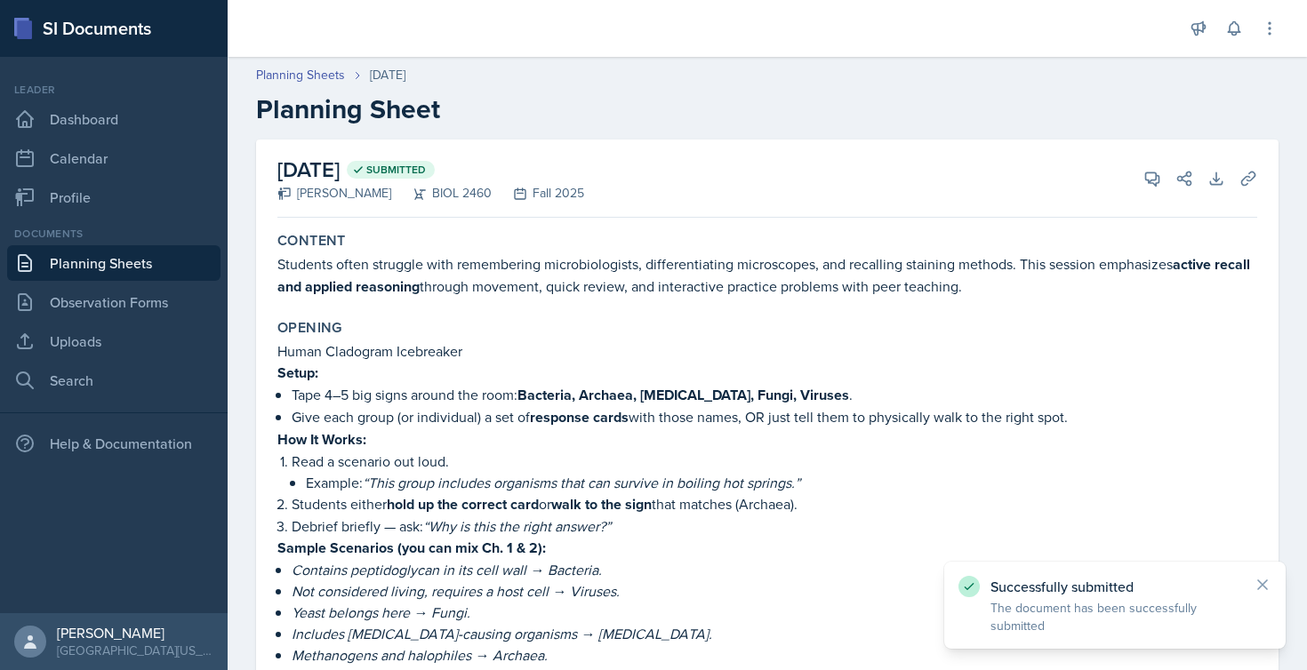
scroll to position [0, 0]
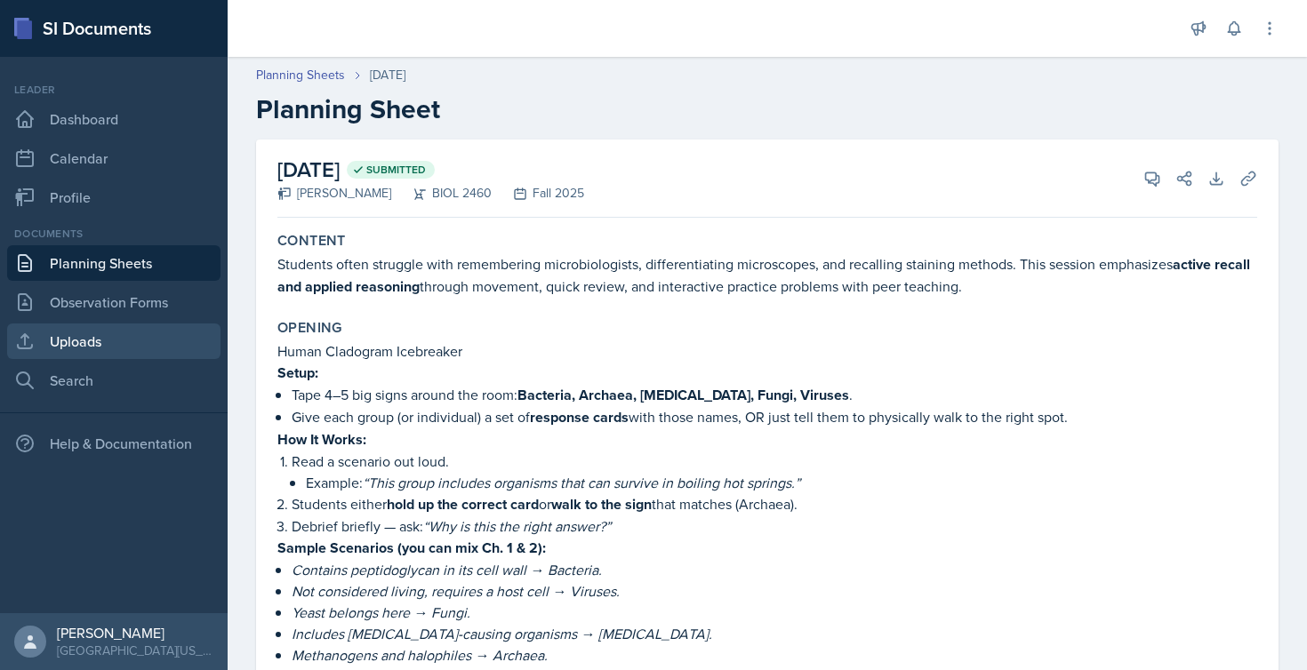
click at [87, 348] on link "Uploads" at bounding box center [113, 342] width 213 height 36
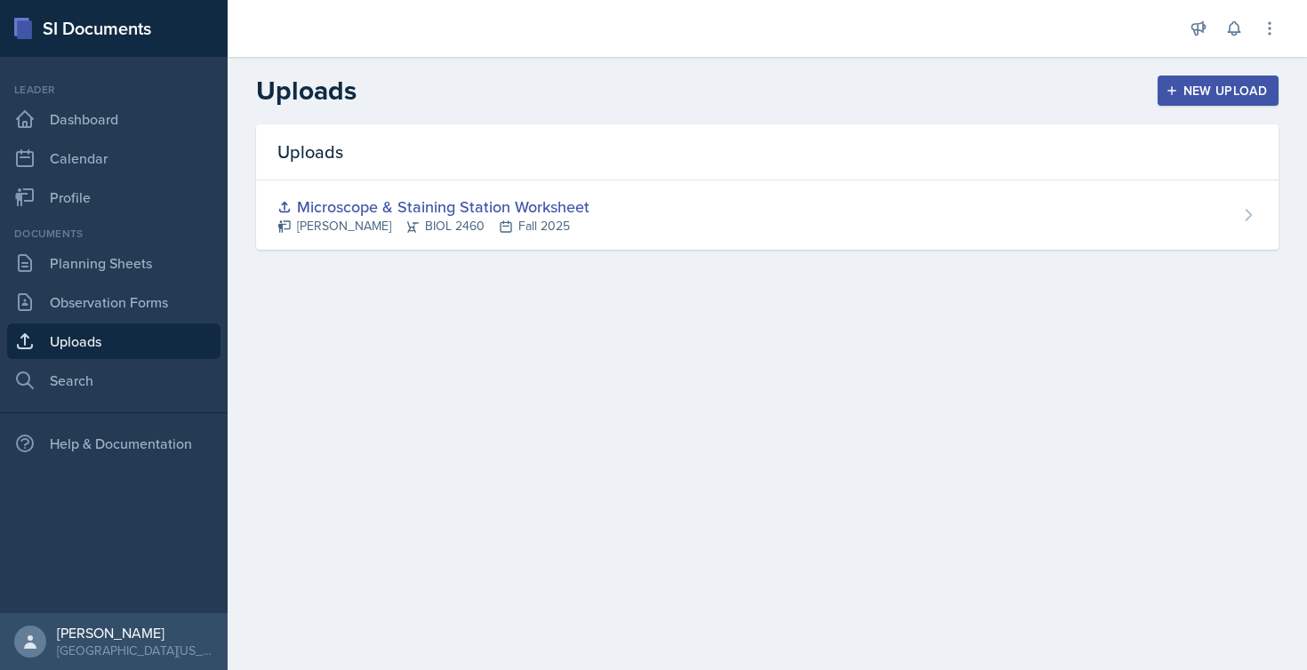
click at [1217, 94] on div "New Upload" at bounding box center [1218, 91] width 99 height 14
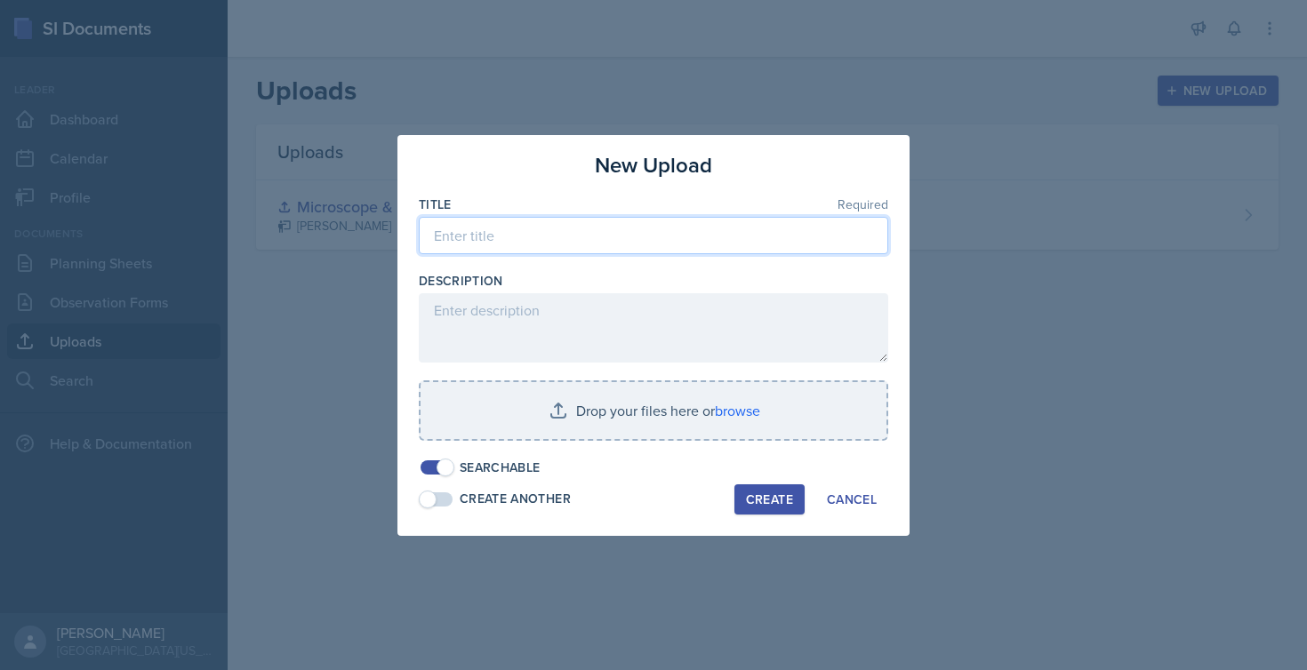
click at [575, 239] on input at bounding box center [653, 235] width 469 height 37
type input "Chapter 1 & 2 Review Packet"
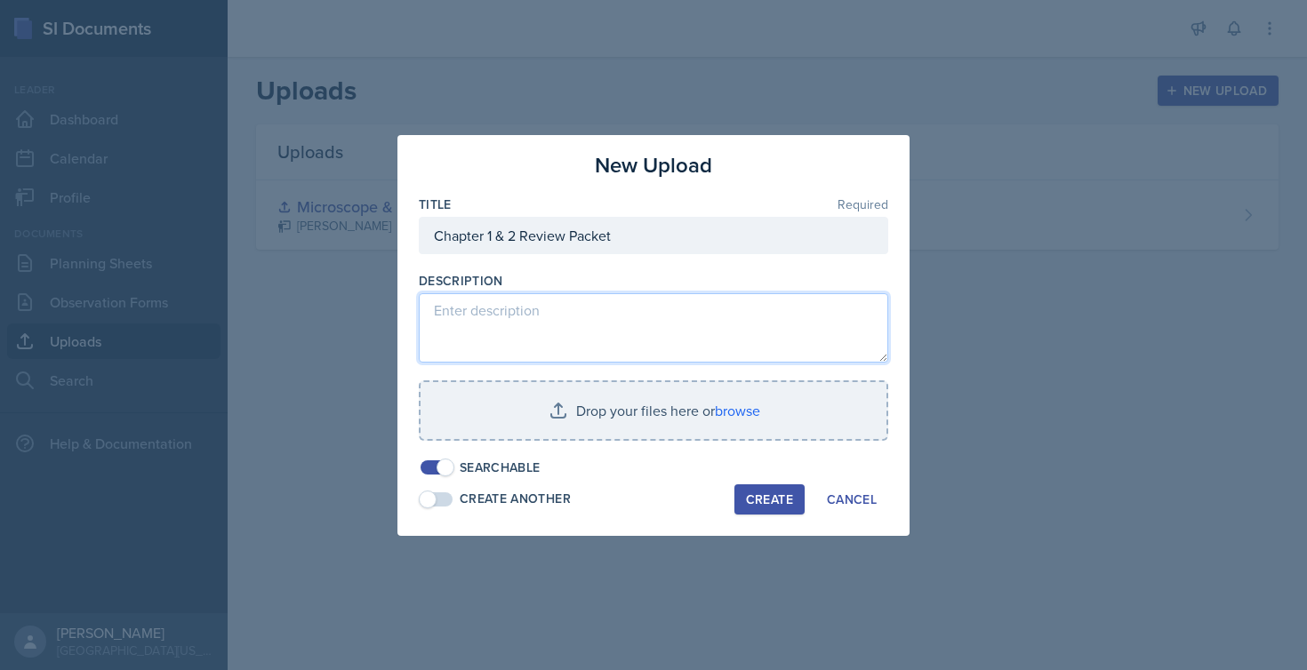
click at [580, 309] on textarea at bounding box center [653, 327] width 469 height 69
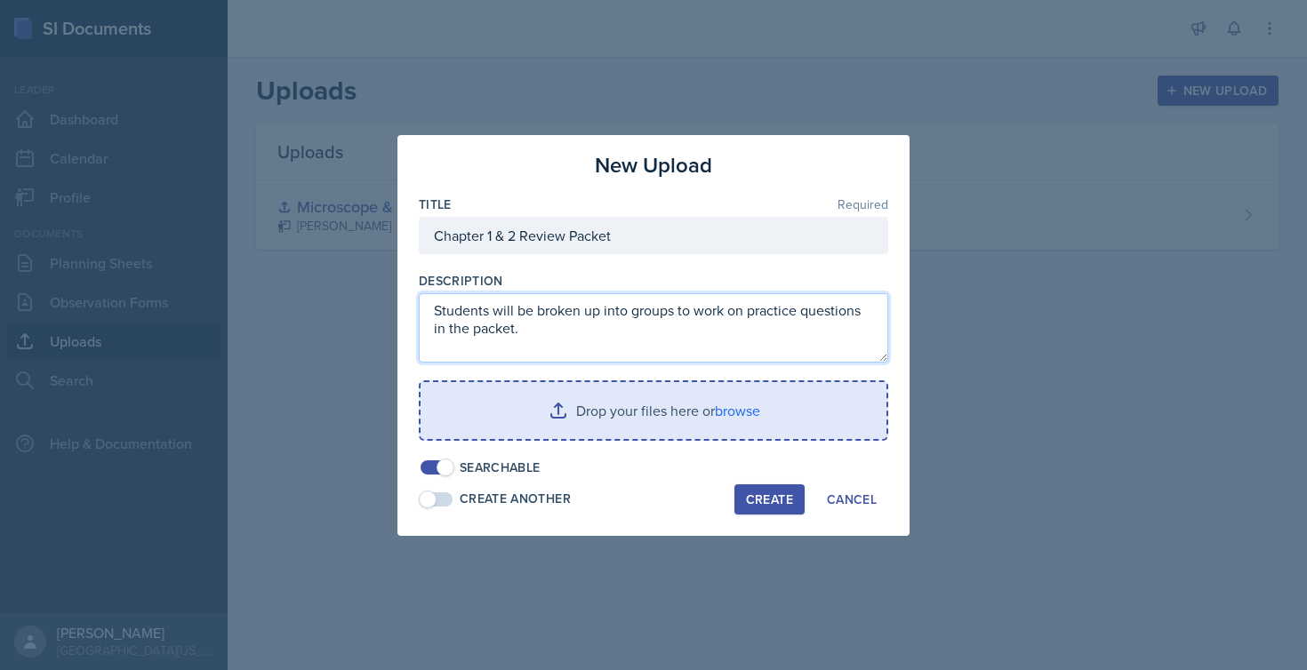
type textarea "Students will be broken up into groups to work on practice questions in the pac…"
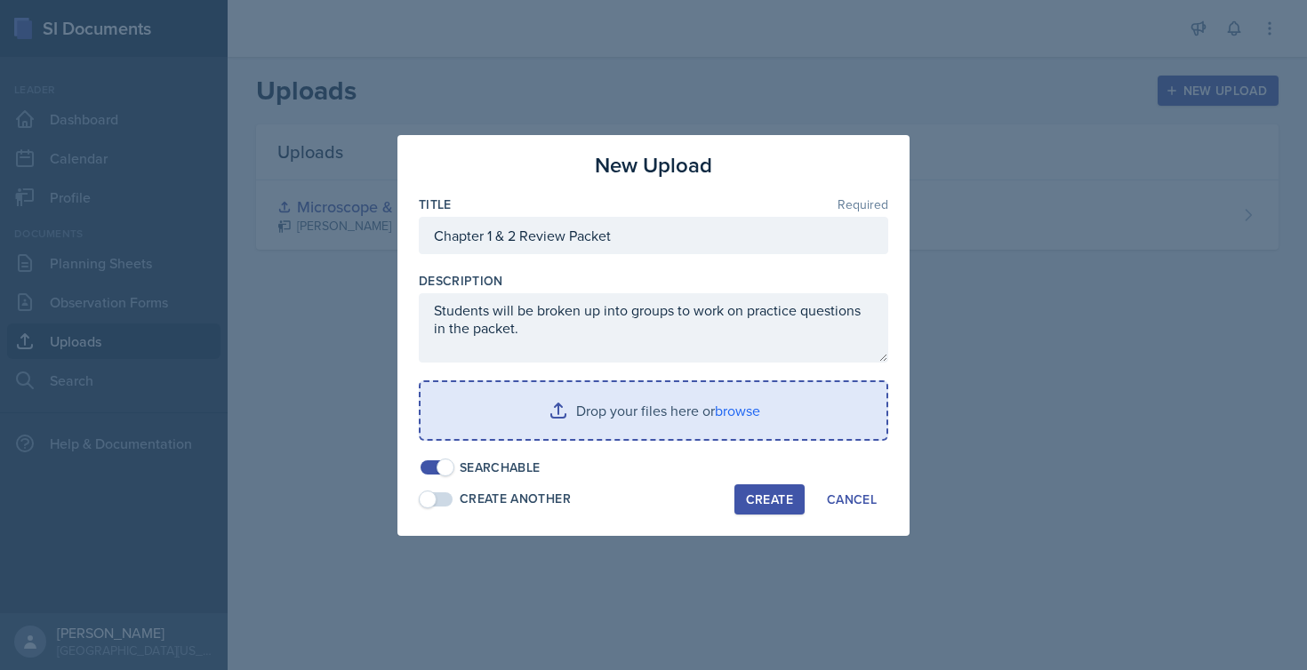
click at [575, 415] on input "file" at bounding box center [653, 410] width 466 height 57
click at [567, 405] on input "file" at bounding box center [653, 410] width 466 height 57
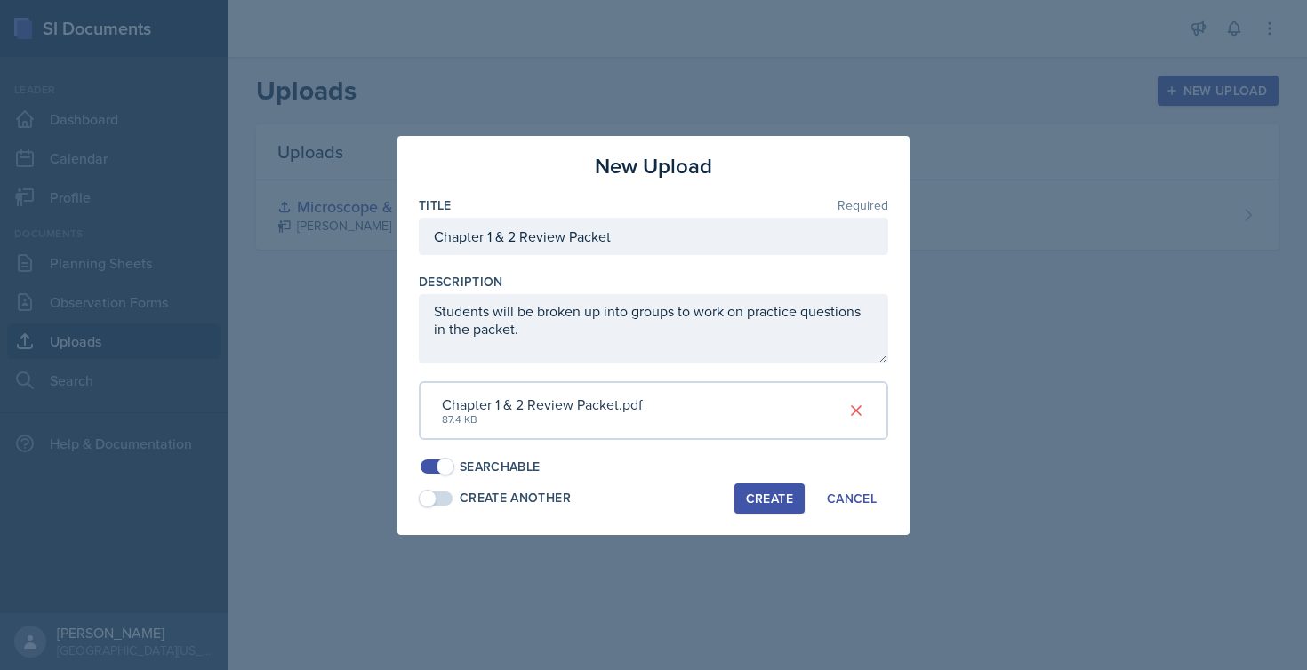
click at [772, 492] on div "Create" at bounding box center [769, 499] width 47 height 14
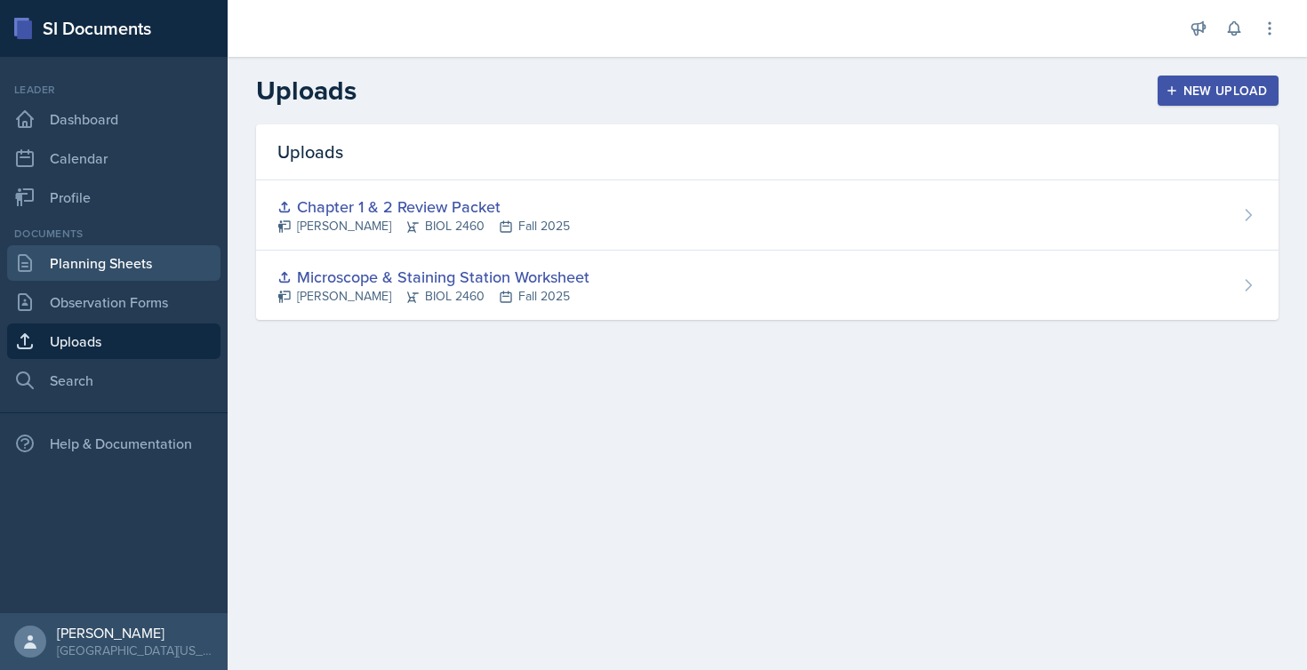
click at [114, 260] on link "Planning Sheets" at bounding box center [113, 263] width 213 height 36
